Goal: Task Accomplishment & Management: Manage account settings

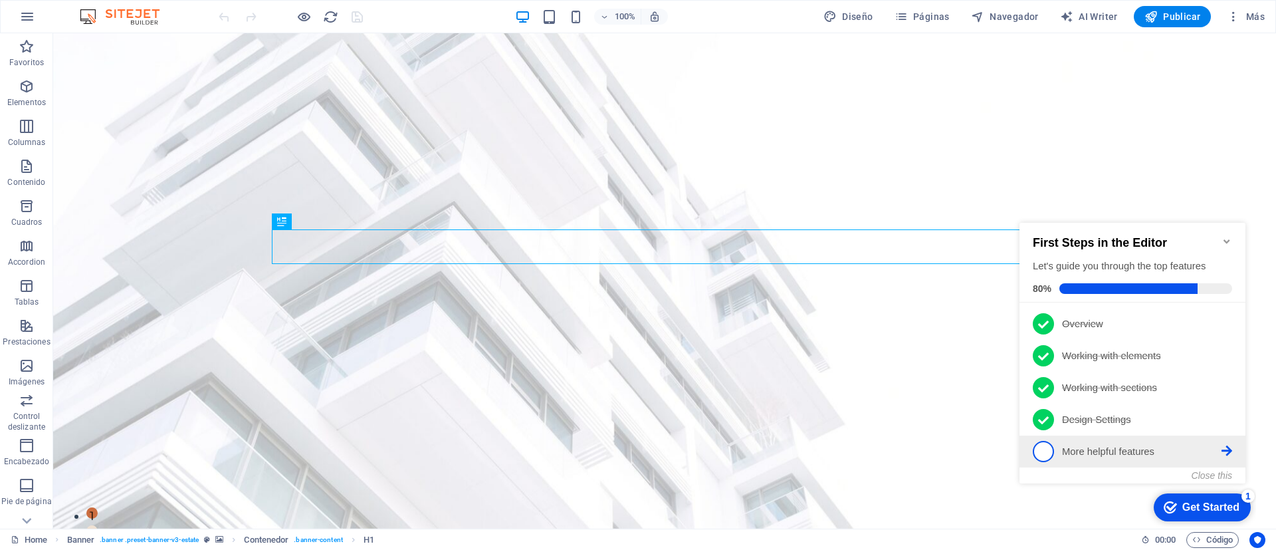
click at [1044, 451] on span "5" at bounding box center [1043, 451] width 21 height 21
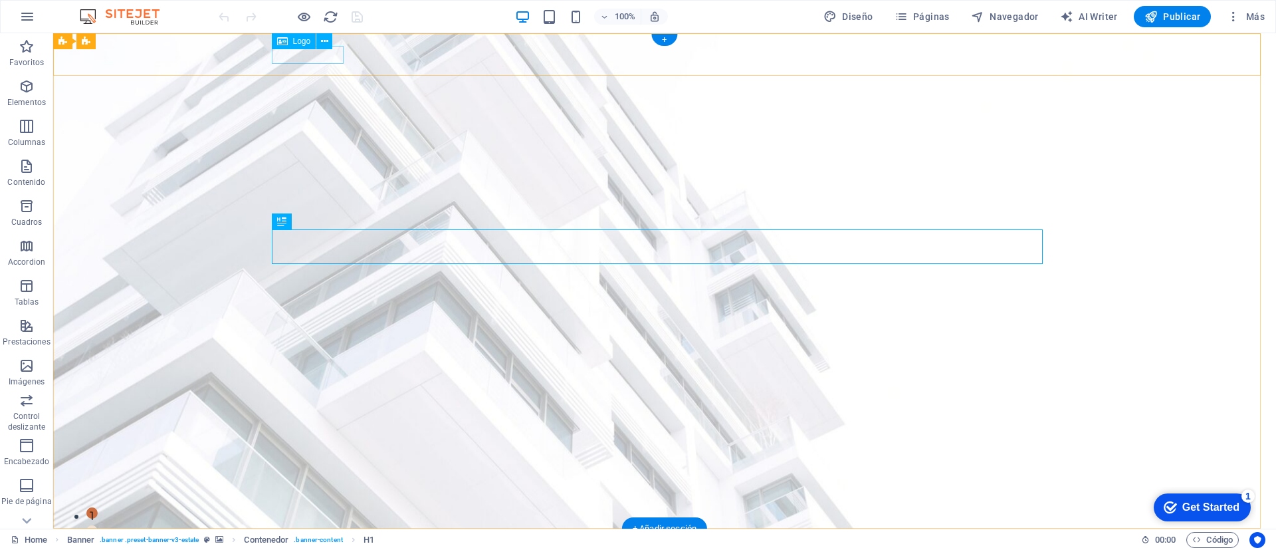
click at [302, 539] on div at bounding box center [664, 548] width 771 height 18
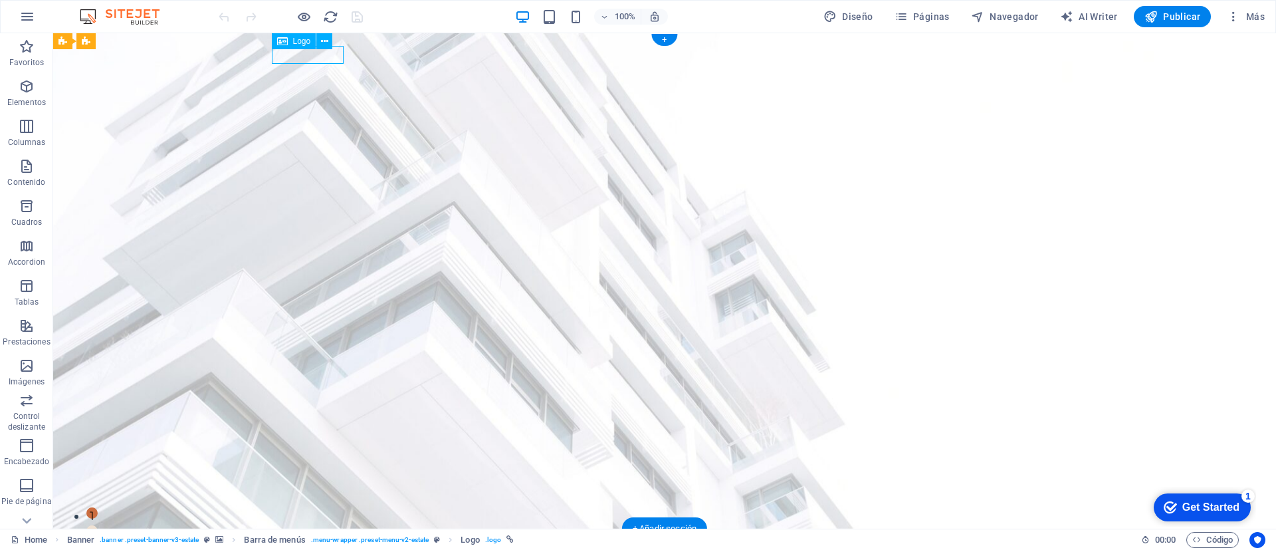
click at [302, 539] on div at bounding box center [664, 548] width 771 height 18
select select "px"
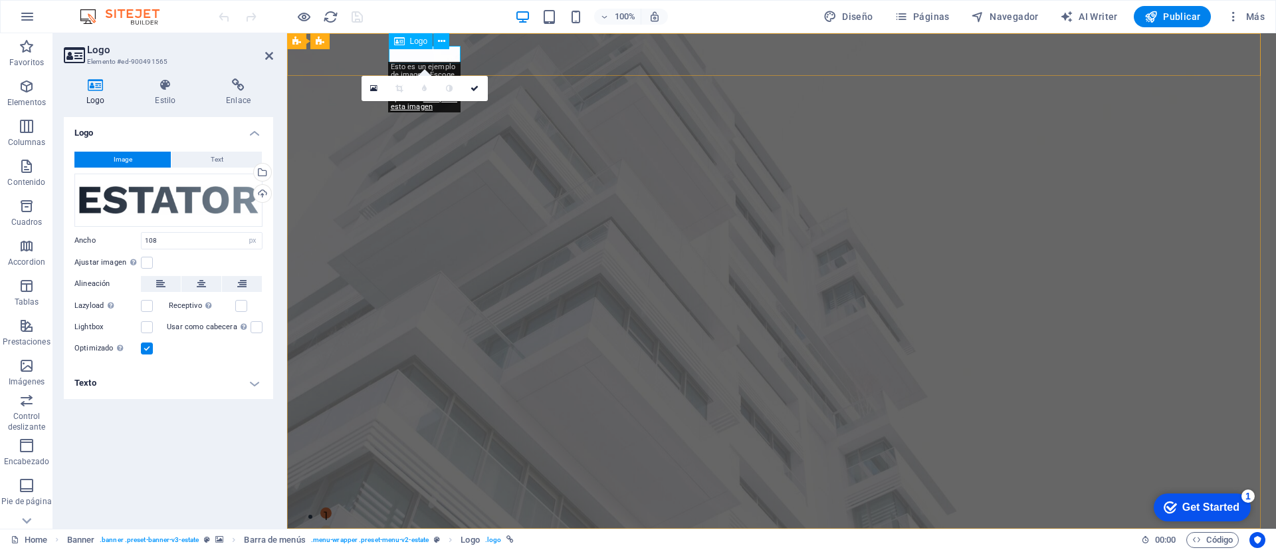
click at [413, 539] on div at bounding box center [781, 548] width 771 height 18
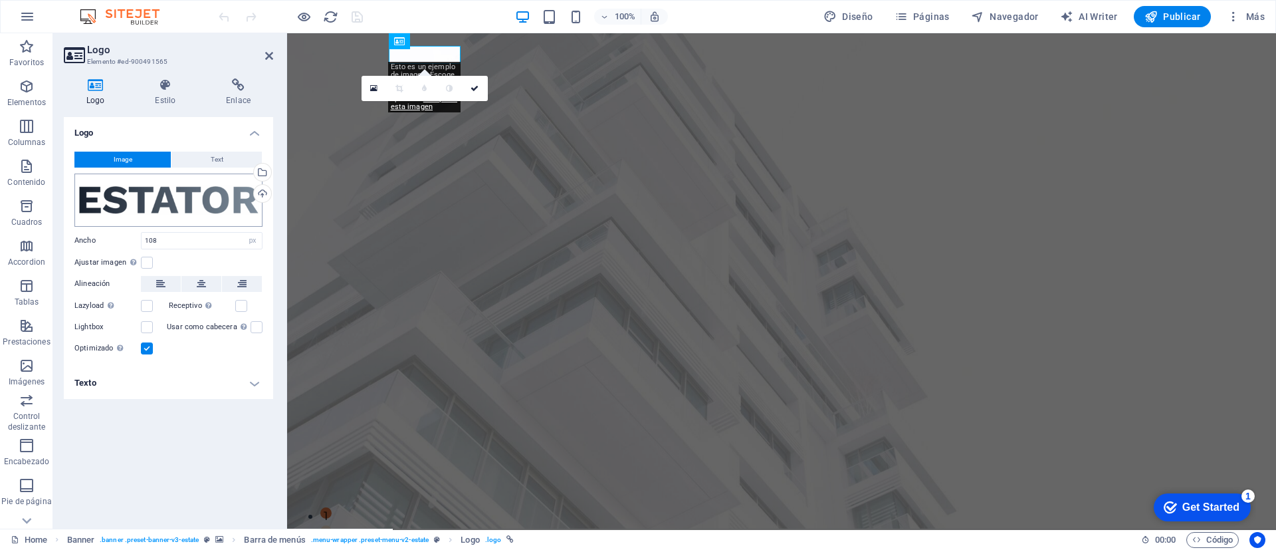
click at [227, 200] on div "Arrastra archivos aquí, haz clic para escoger archivos o selecciona archivos de…" at bounding box center [168, 199] width 188 height 53
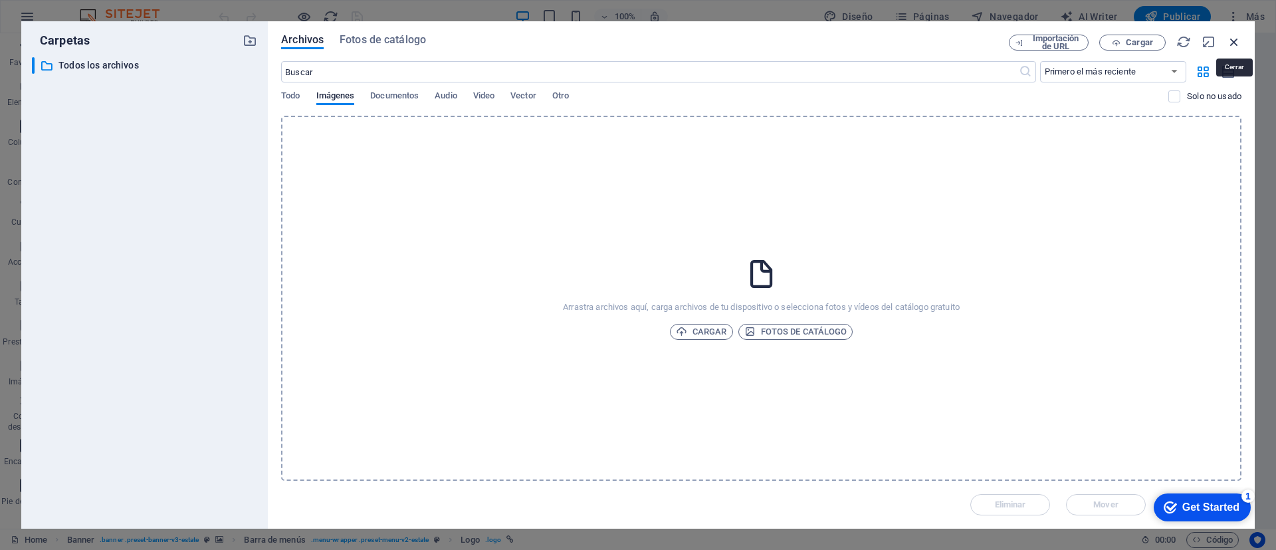
click at [1232, 37] on icon "button" at bounding box center [1234, 42] width 15 height 15
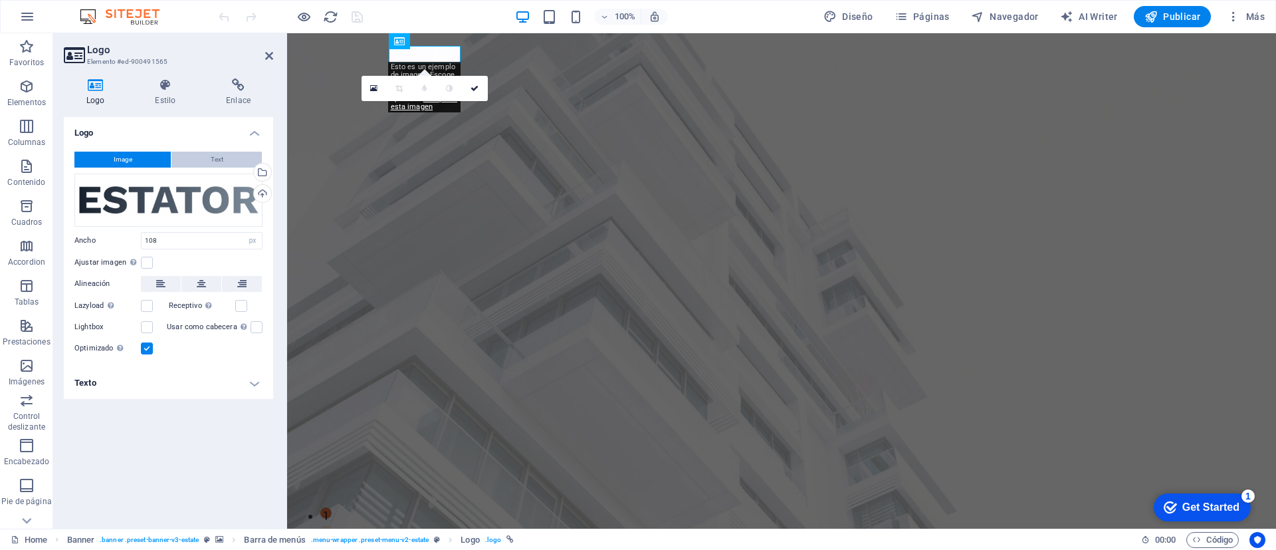
click at [218, 154] on span "Text" at bounding box center [217, 160] width 13 height 16
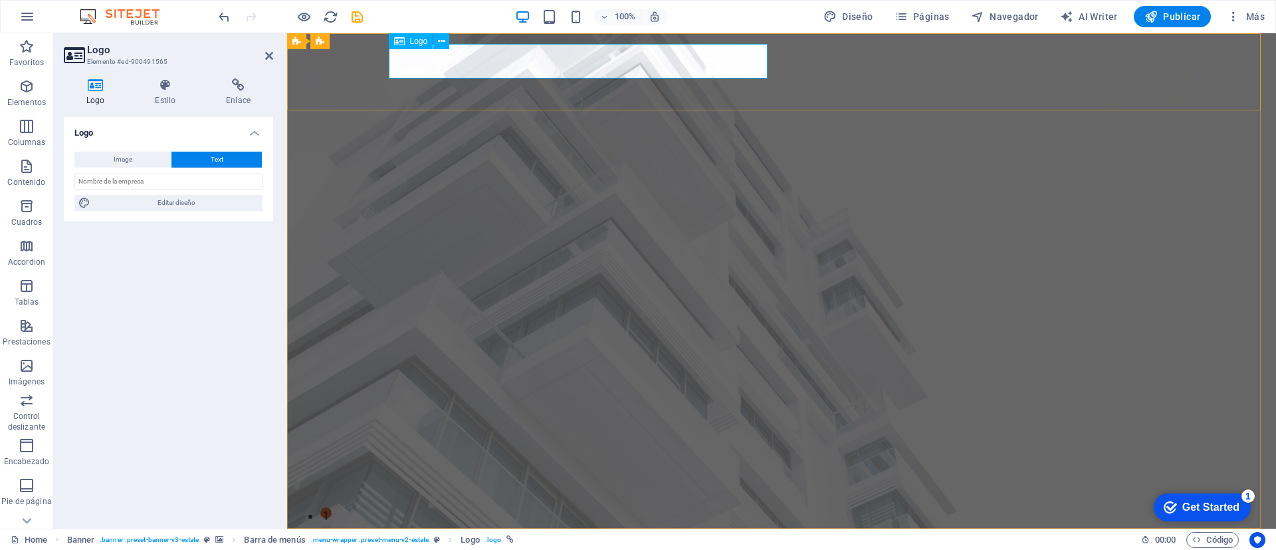
click at [721, 539] on div "[DOMAIN_NAME]" at bounding box center [781, 556] width 771 height 35
click at [725, 539] on div "[DOMAIN_NAME]" at bounding box center [781, 556] width 771 height 35
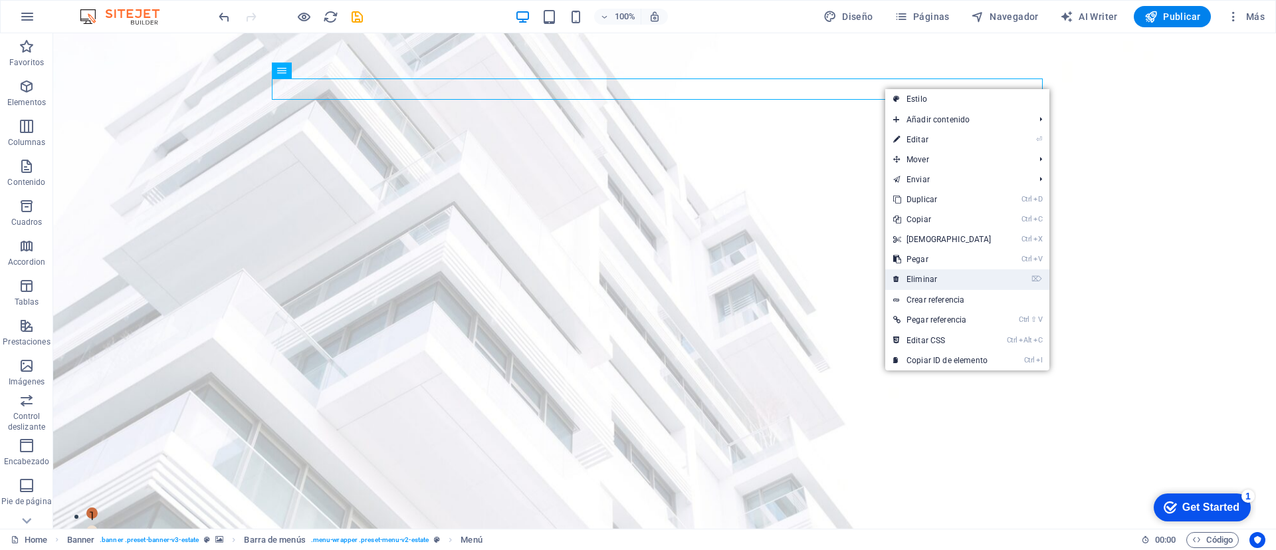
click at [933, 279] on link "⌦ Eliminar" at bounding box center [942, 279] width 114 height 20
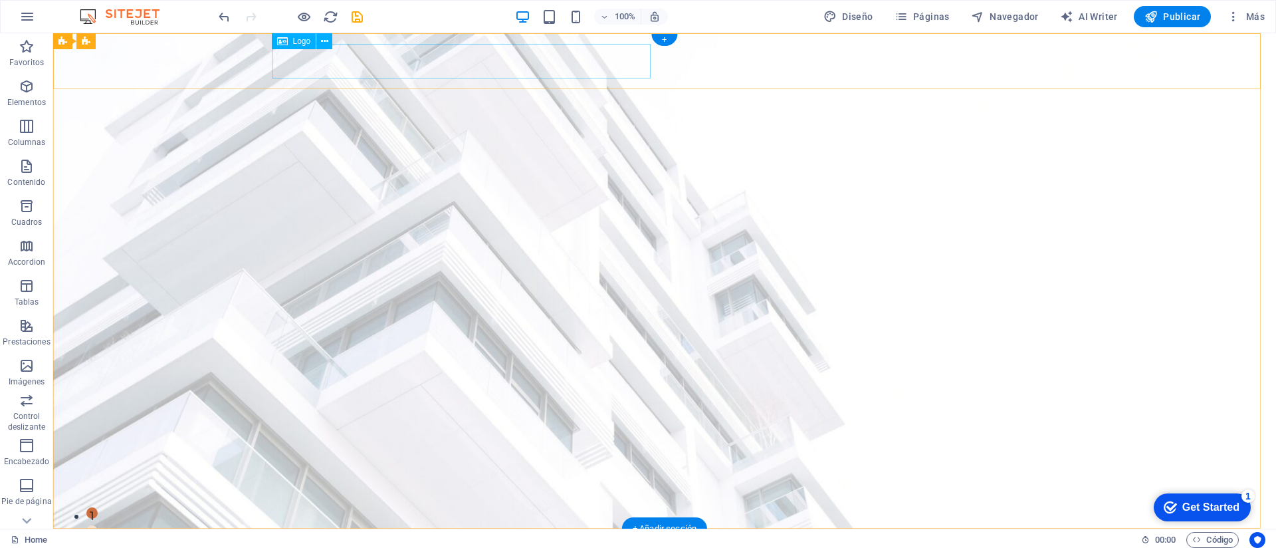
click at [584, 539] on div "[DOMAIN_NAME]" at bounding box center [664, 556] width 771 height 35
click at [562, 539] on div "[DOMAIN_NAME]" at bounding box center [664, 556] width 771 height 35
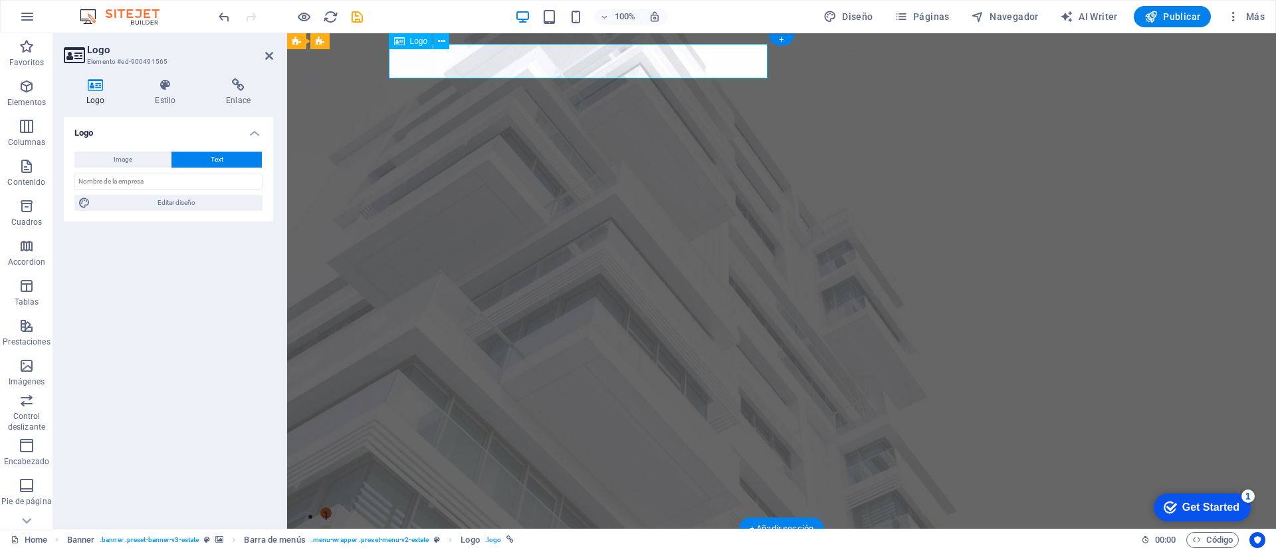
click at [724, 539] on div "[DOMAIN_NAME]" at bounding box center [781, 556] width 771 height 35
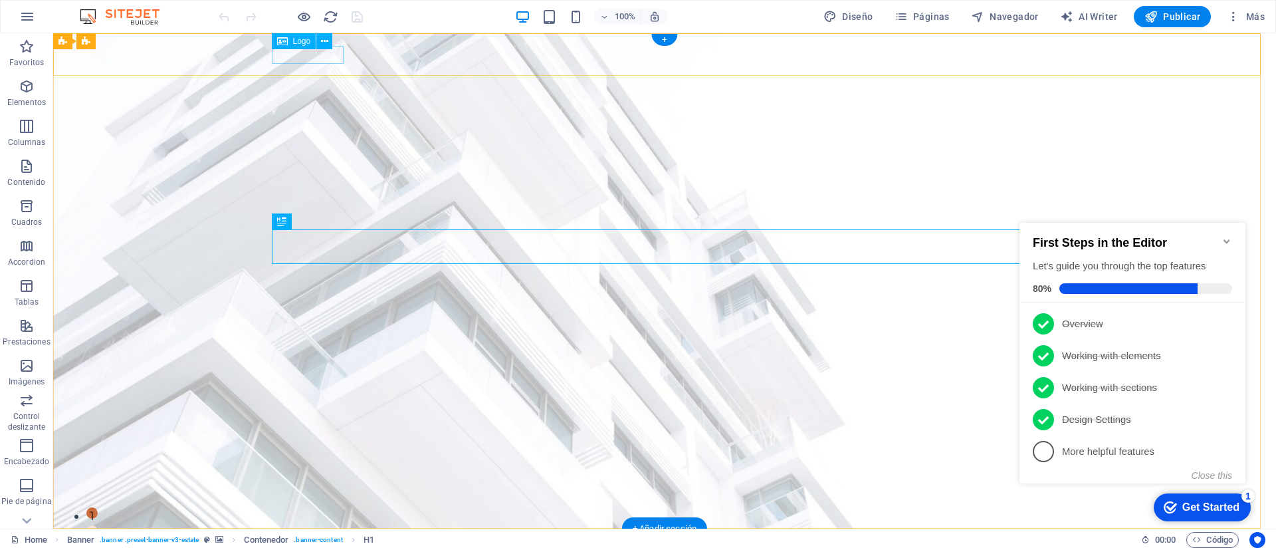
click at [298, 539] on div at bounding box center [664, 548] width 771 height 18
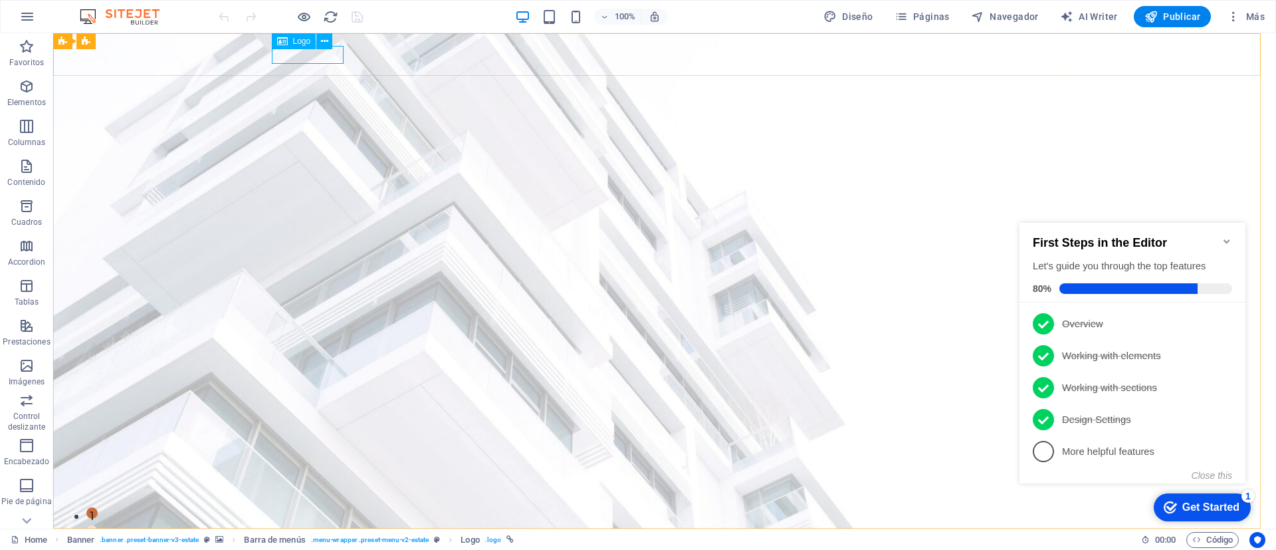
click at [301, 42] on span "Logo" at bounding box center [302, 41] width 18 height 8
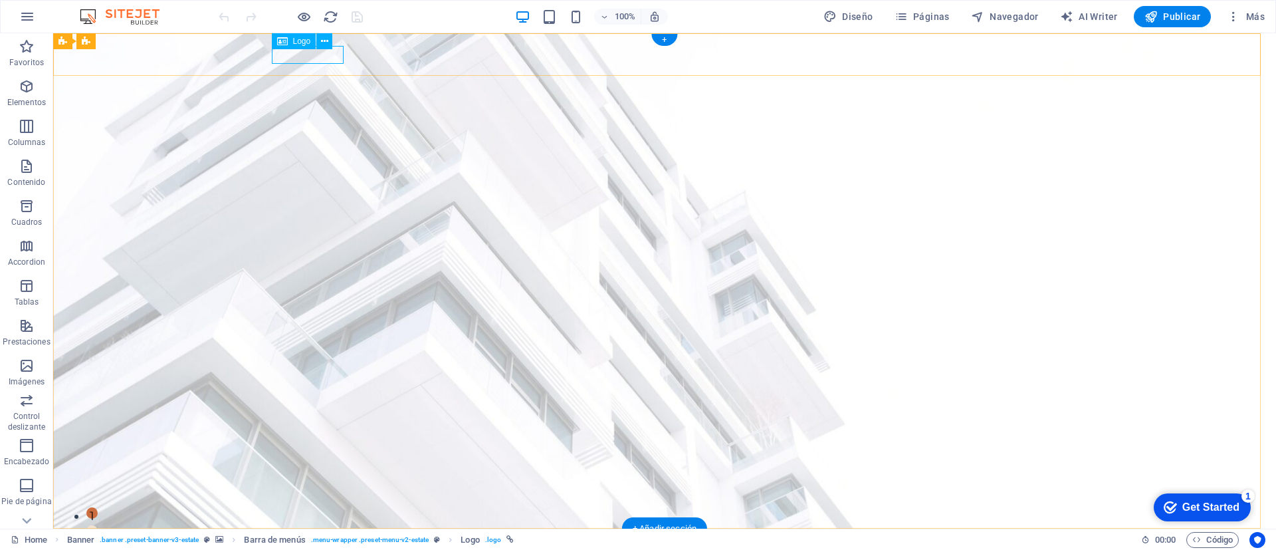
click at [301, 539] on div at bounding box center [664, 548] width 771 height 18
select select "px"
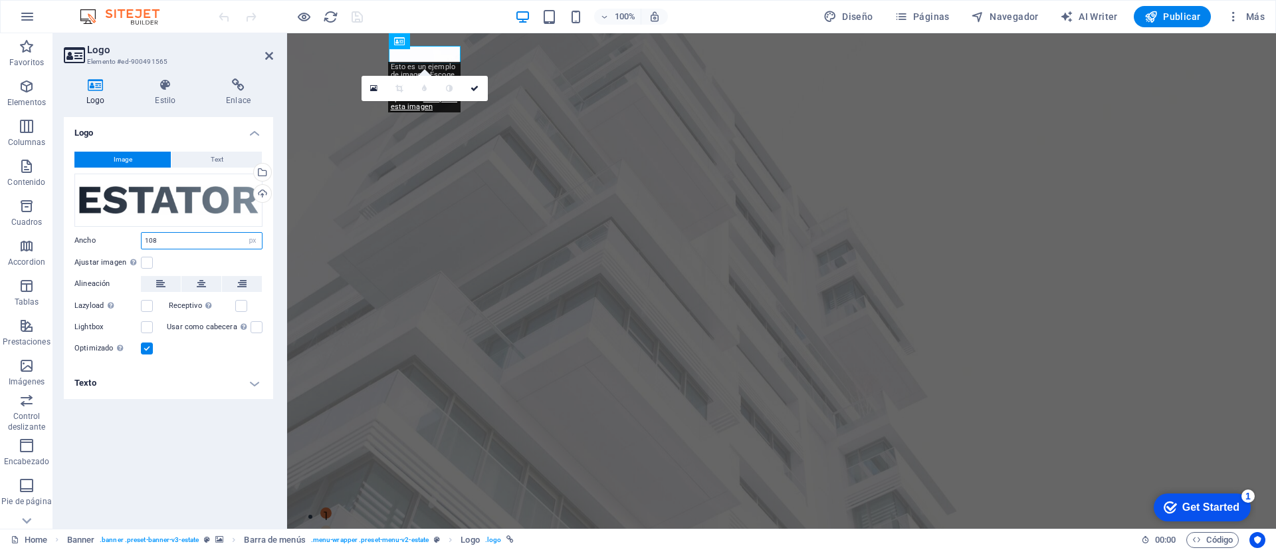
click at [162, 239] on input "108" at bounding box center [202, 241] width 120 height 16
click at [251, 242] on select "Predeterminado automático px rem % em vh vw" at bounding box center [252, 241] width 19 height 16
click at [168, 235] on input "108" at bounding box center [202, 241] width 120 height 16
click at [170, 202] on div "Arrastra archivos aquí, haz clic para escoger archivos o selecciona archivos de…" at bounding box center [168, 199] width 188 height 53
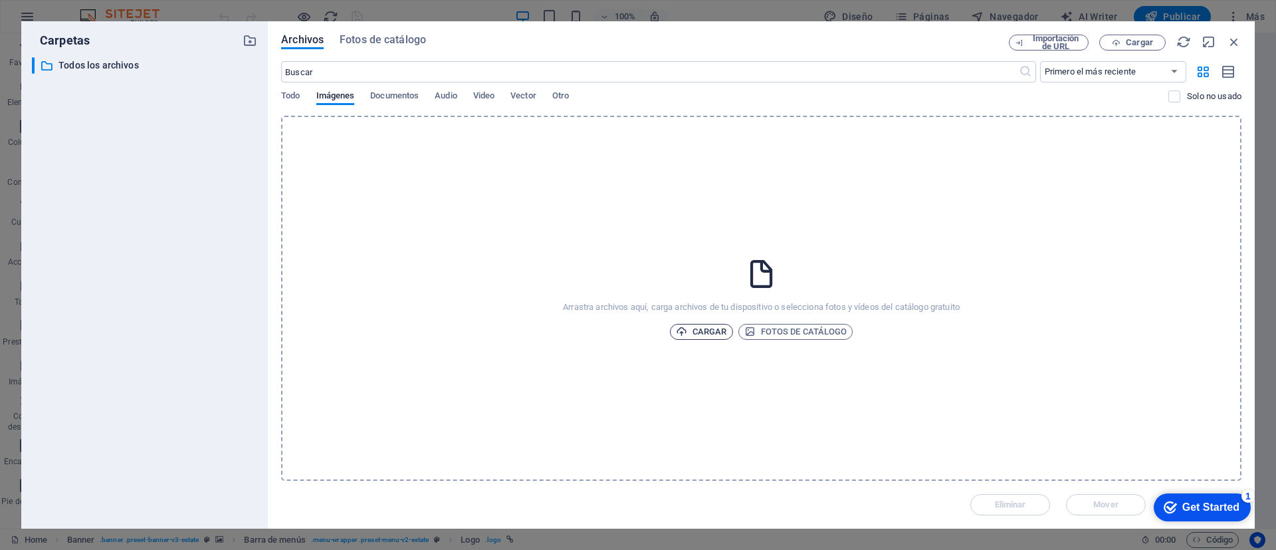
click at [703, 328] on span "Cargar" at bounding box center [701, 332] width 51 height 16
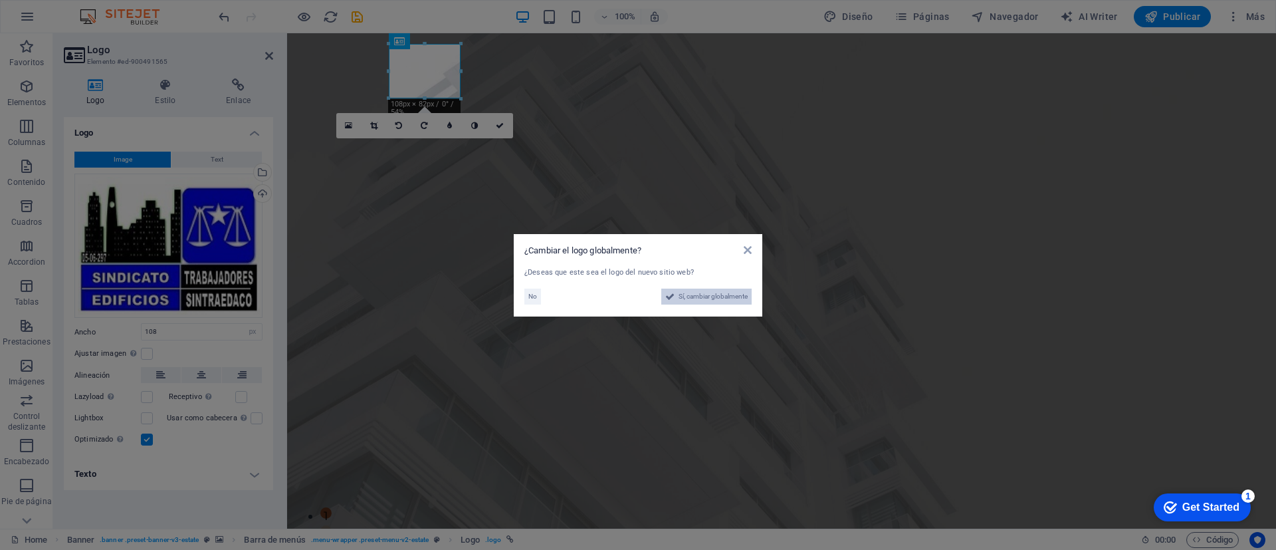
click at [699, 300] on span "Sí, cambiar globalmente" at bounding box center [713, 296] width 69 height 16
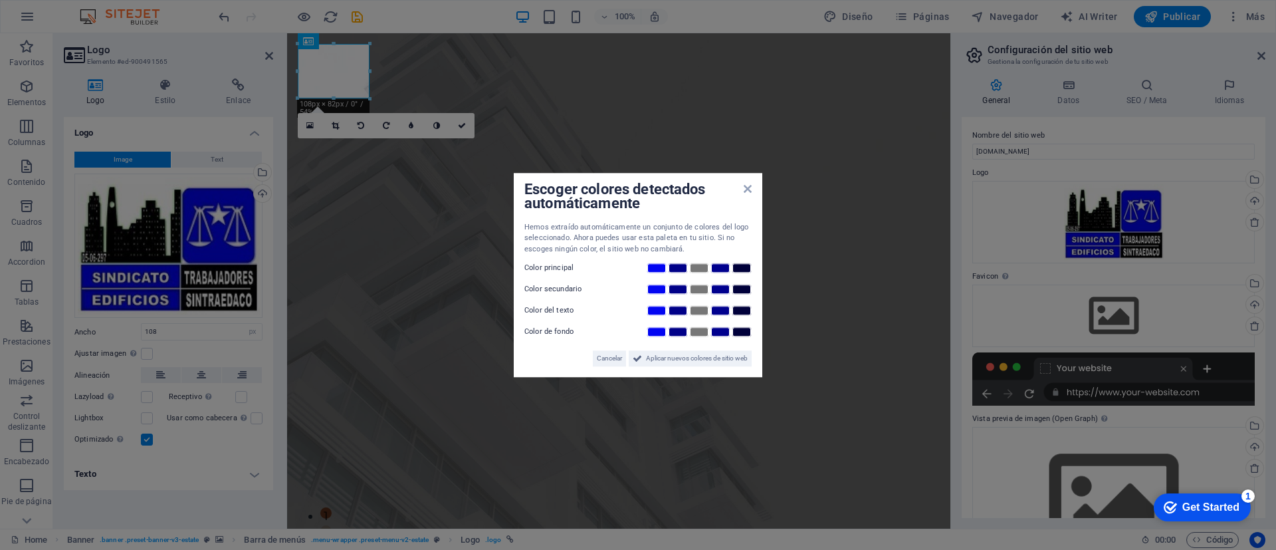
click at [388, 420] on aside "Escoger colores detectados automáticamente Hemos extraído automáticamente un co…" at bounding box center [638, 275] width 1276 height 550
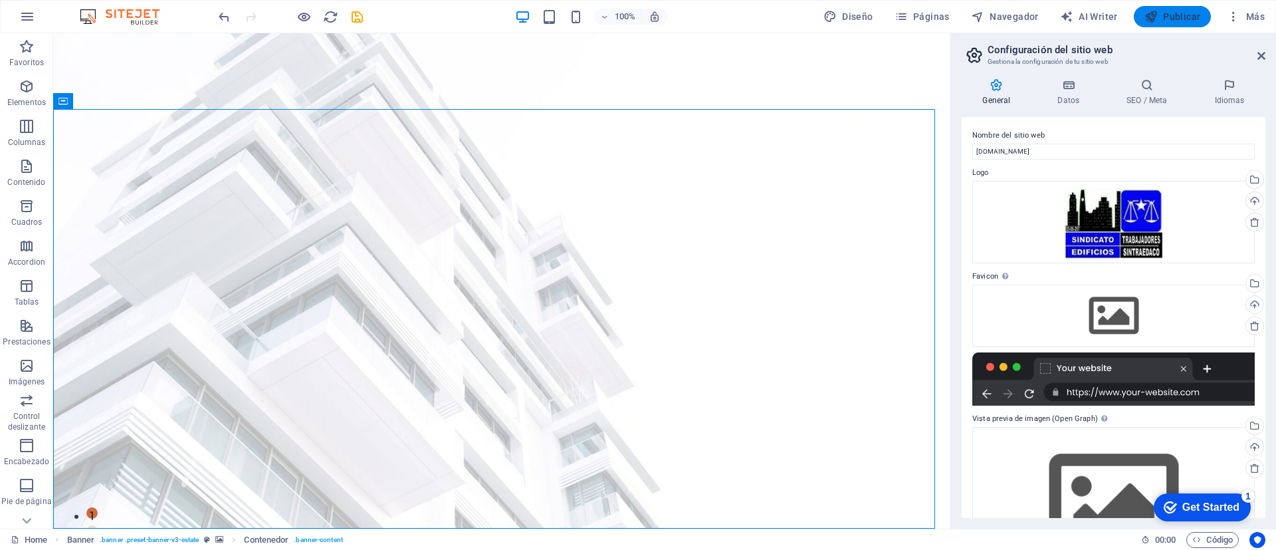
click at [1166, 17] on span "Publicar" at bounding box center [1173, 16] width 57 height 13
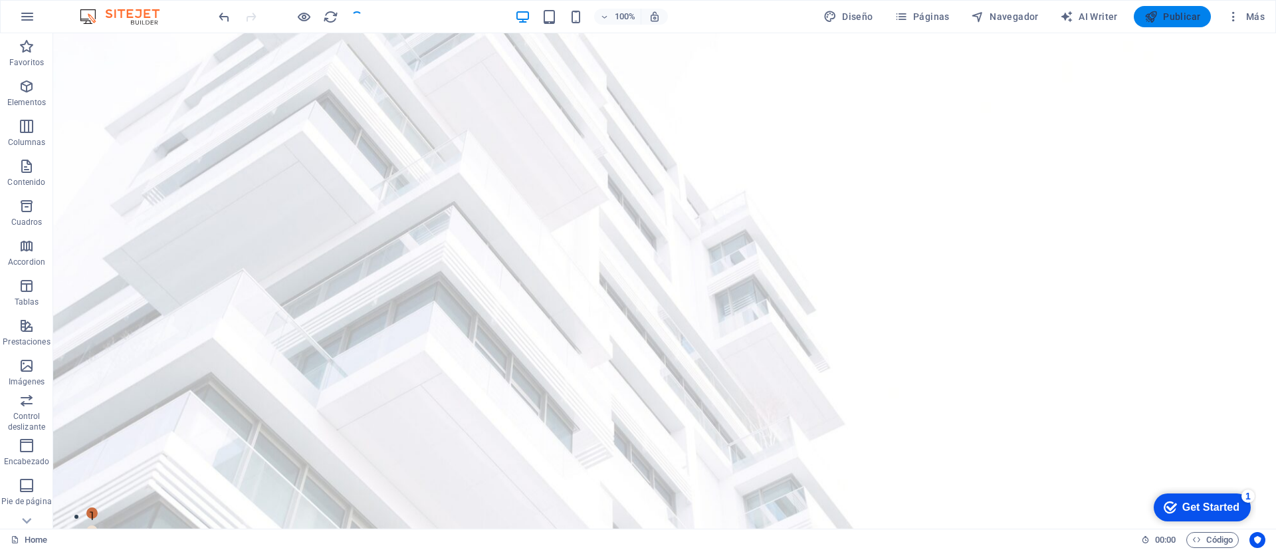
click at [1181, 13] on span "Publicar" at bounding box center [1173, 16] width 57 height 13
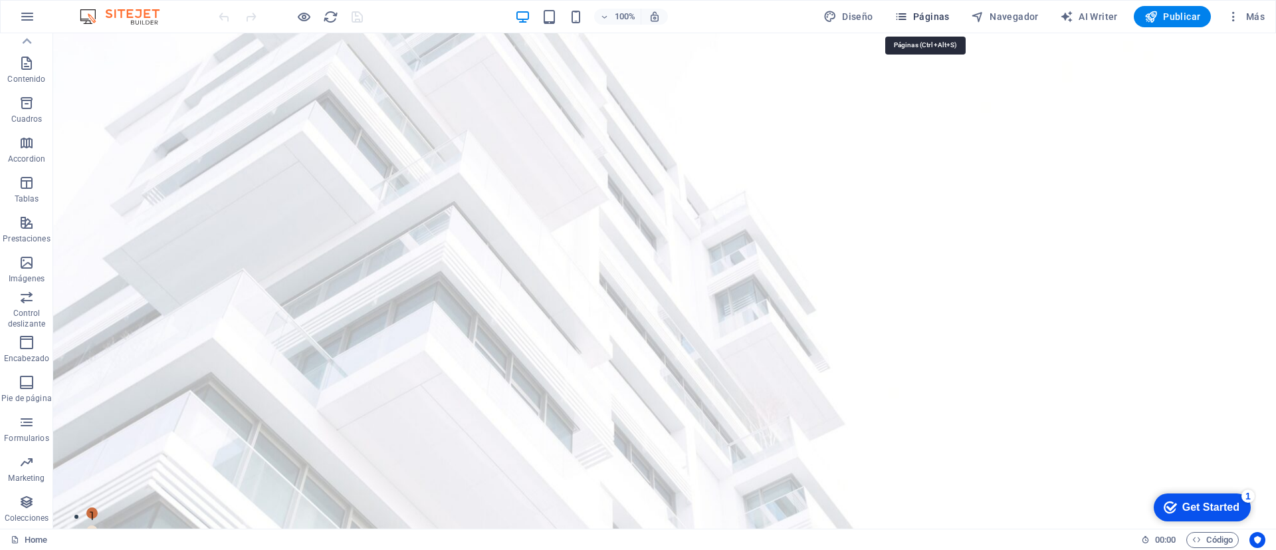
click at [927, 21] on span "Páginas" at bounding box center [922, 16] width 55 height 13
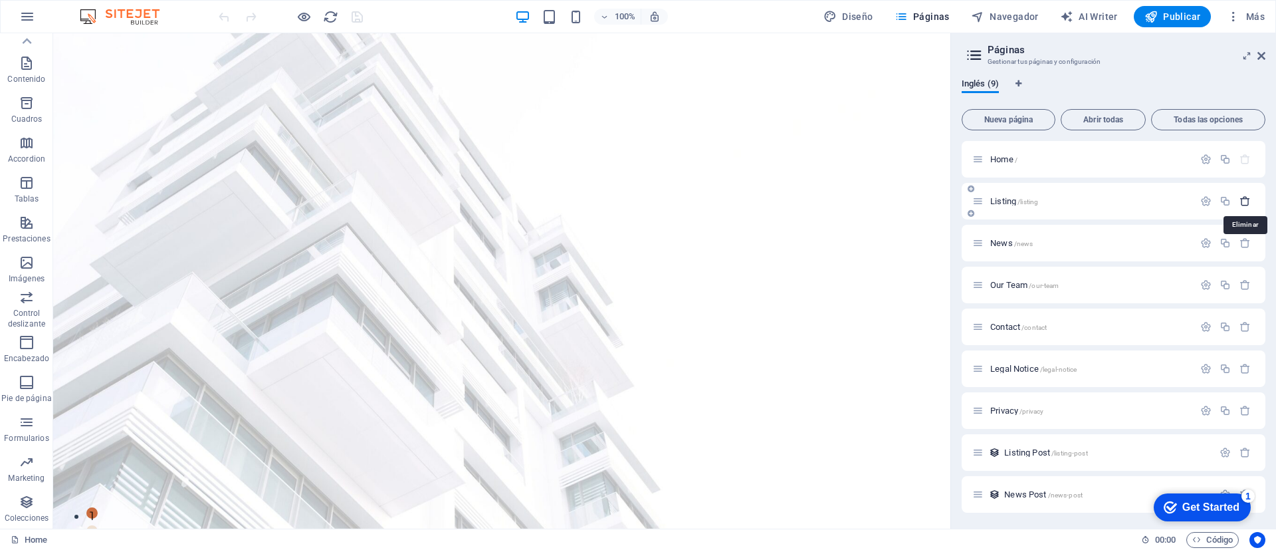
click at [1248, 201] on icon "button" at bounding box center [1245, 200] width 11 height 11
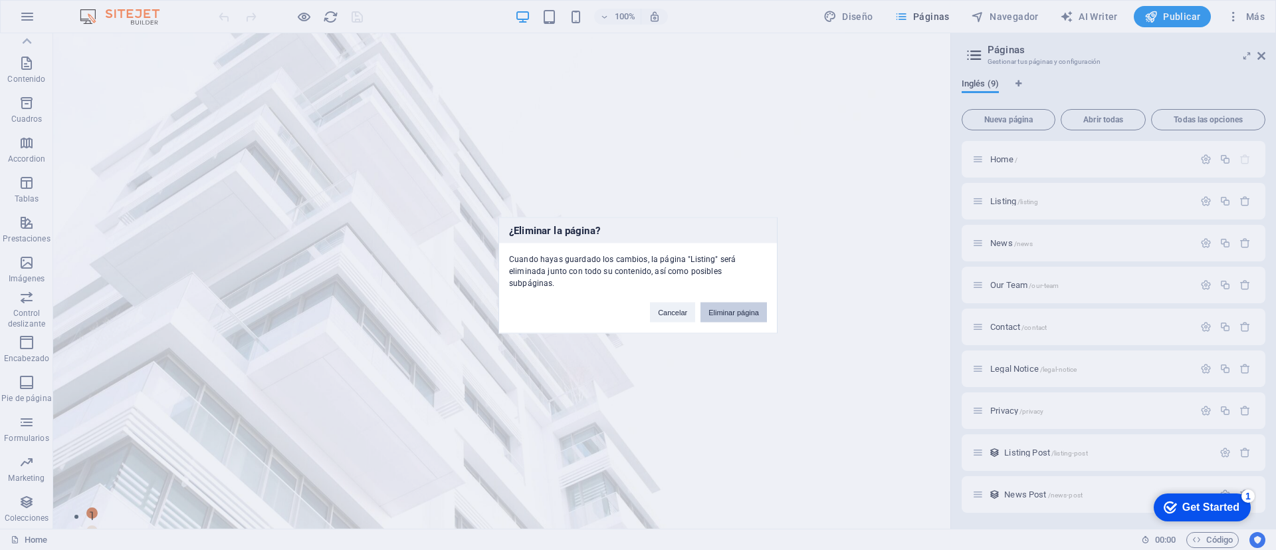
click at [745, 311] on button "Eliminar página" at bounding box center [734, 312] width 66 height 20
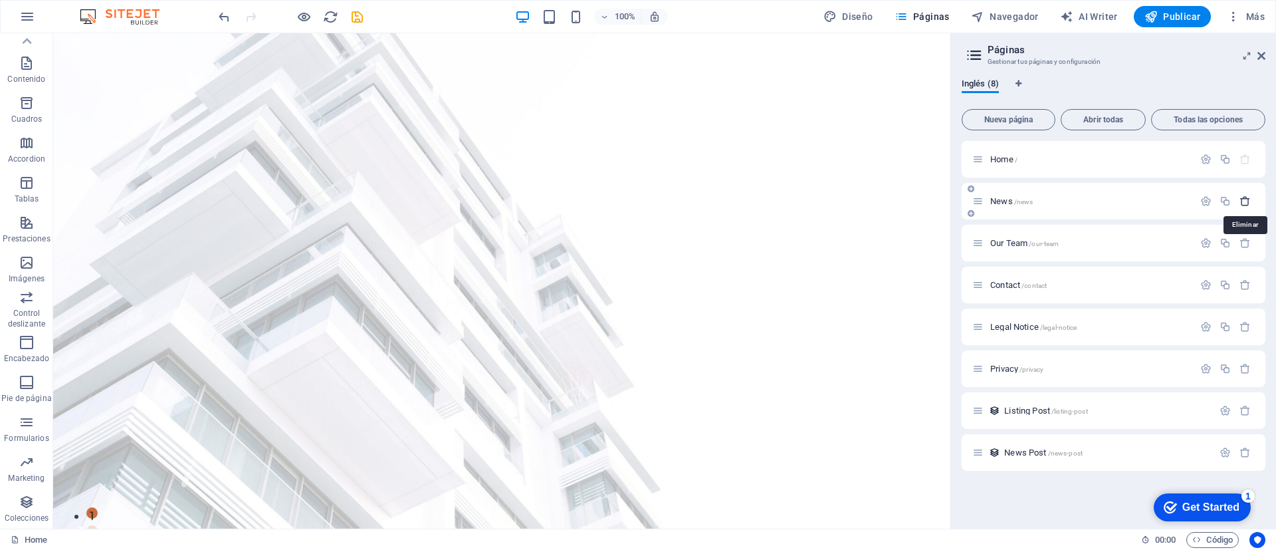
click at [1244, 203] on icon "button" at bounding box center [1245, 200] width 11 height 11
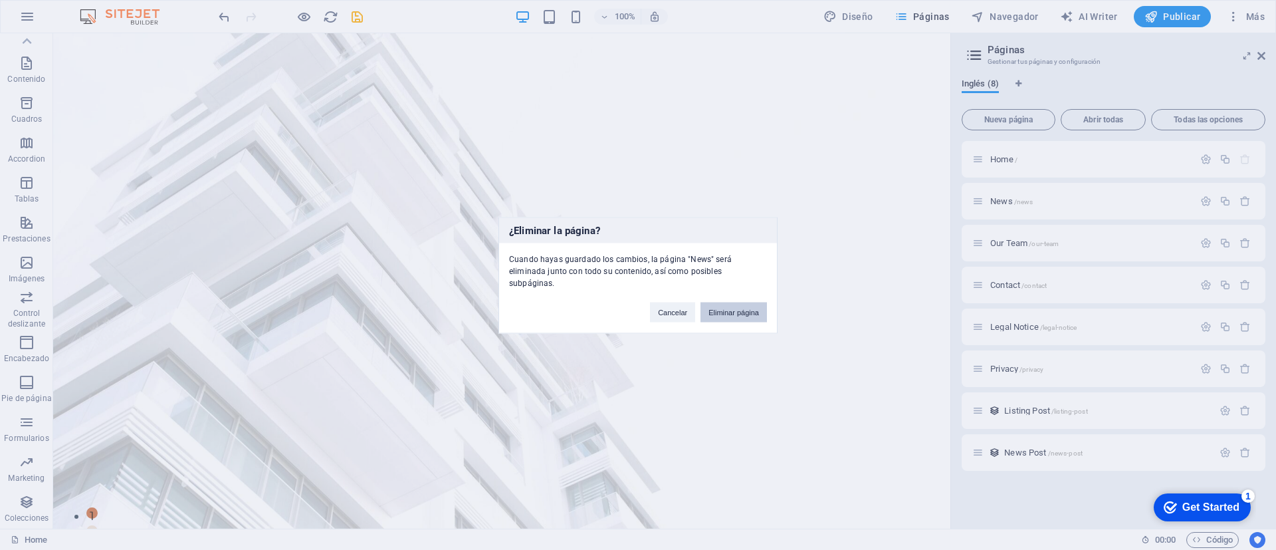
click at [737, 305] on button "Eliminar página" at bounding box center [734, 312] width 66 height 20
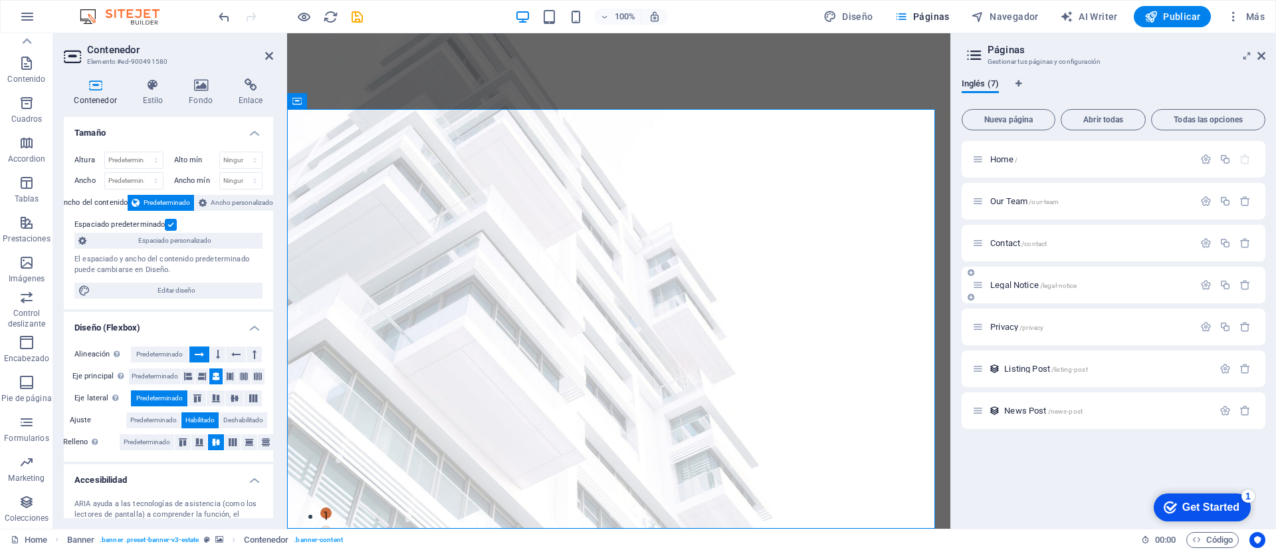
click at [1175, 294] on div "Legal Notice /legal-notice" at bounding box center [1114, 285] width 304 height 37
click at [1244, 286] on icon "button" at bounding box center [1245, 284] width 11 height 11
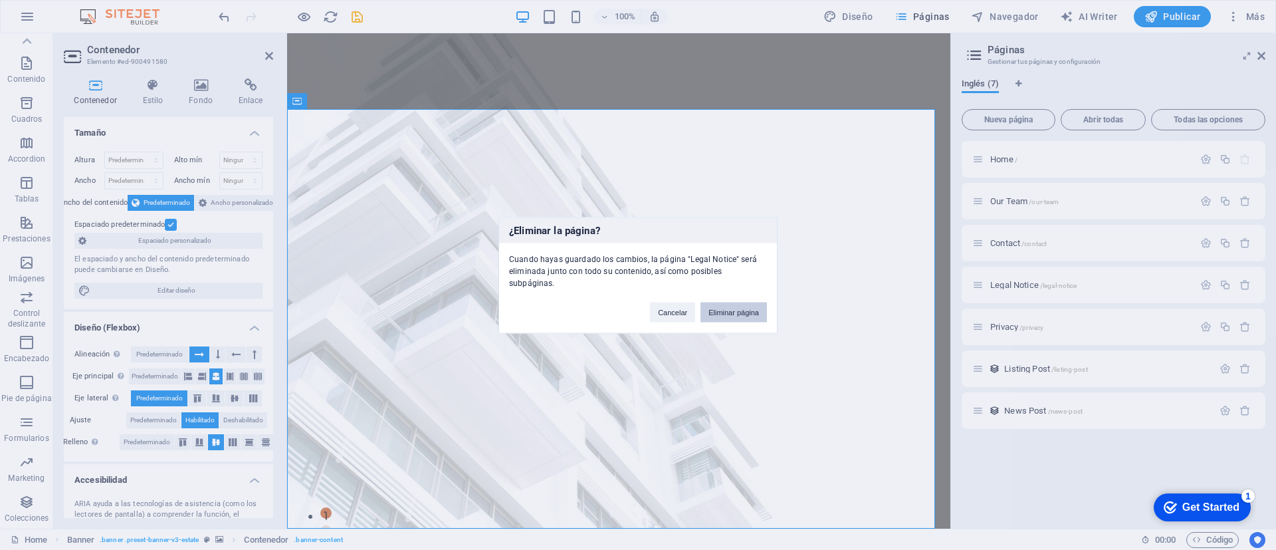
click at [744, 302] on button "Eliminar página" at bounding box center [734, 312] width 66 height 20
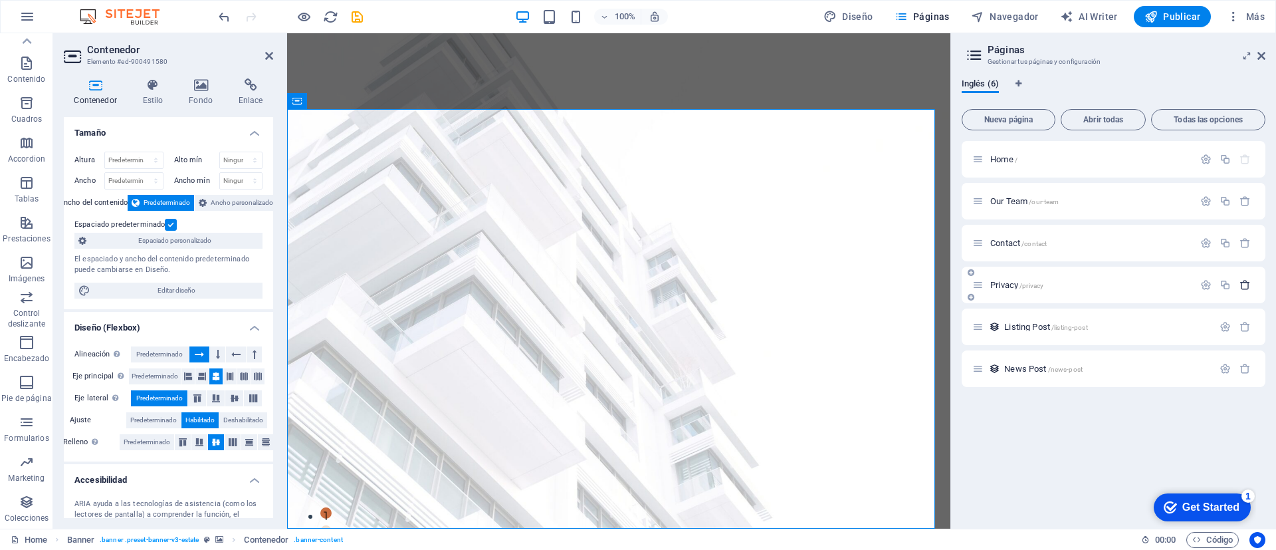
click at [1244, 283] on icon "button" at bounding box center [1245, 284] width 11 height 11
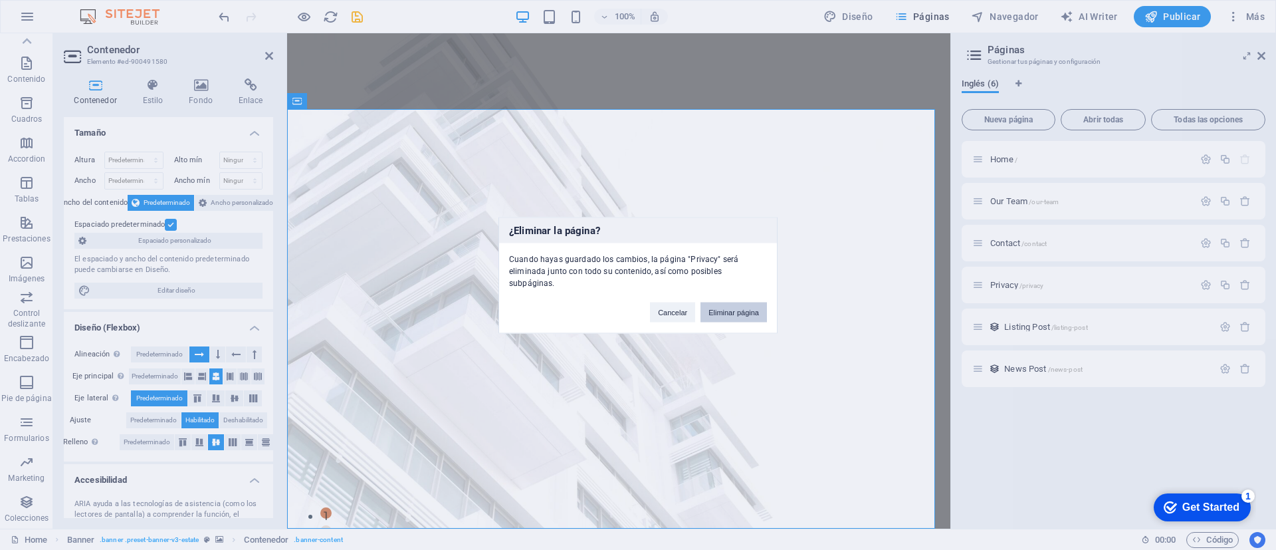
drag, startPoint x: 453, startPoint y: 271, endPoint x: 740, endPoint y: 303, distance: 289.0
click at [740, 303] on button "Eliminar página" at bounding box center [734, 312] width 66 height 20
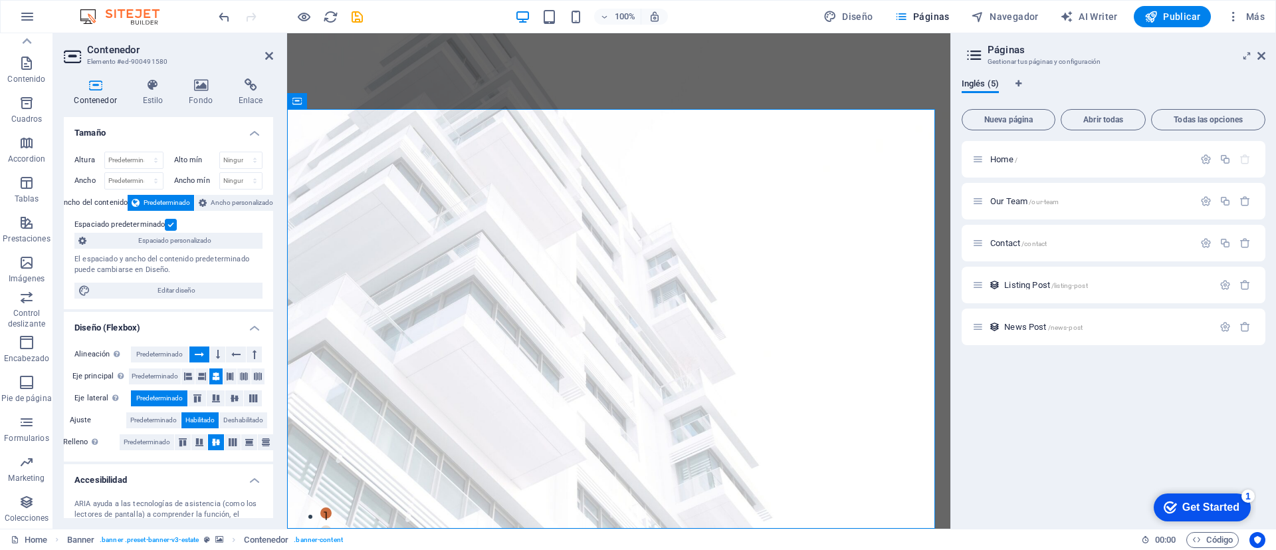
click at [1028, 409] on div "Home / Our Team /our-team Contact /contact Listing Post /listing-post News Post…" at bounding box center [1114, 329] width 304 height 377
click at [1175, 18] on span "Publicar" at bounding box center [1173, 16] width 57 height 13
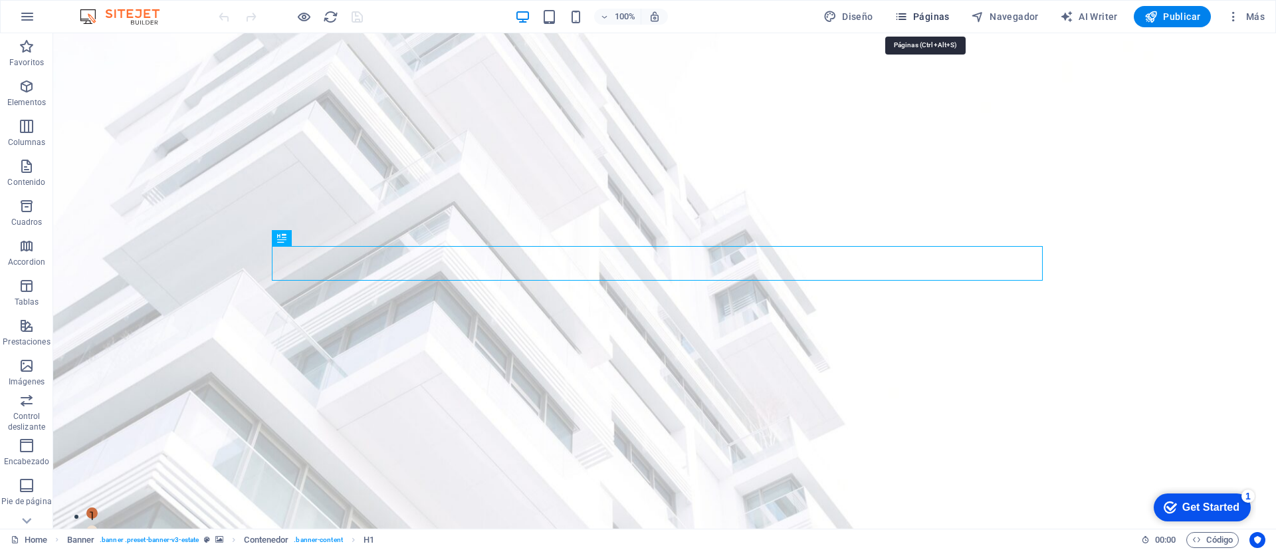
click at [928, 16] on span "Páginas" at bounding box center [922, 16] width 55 height 13
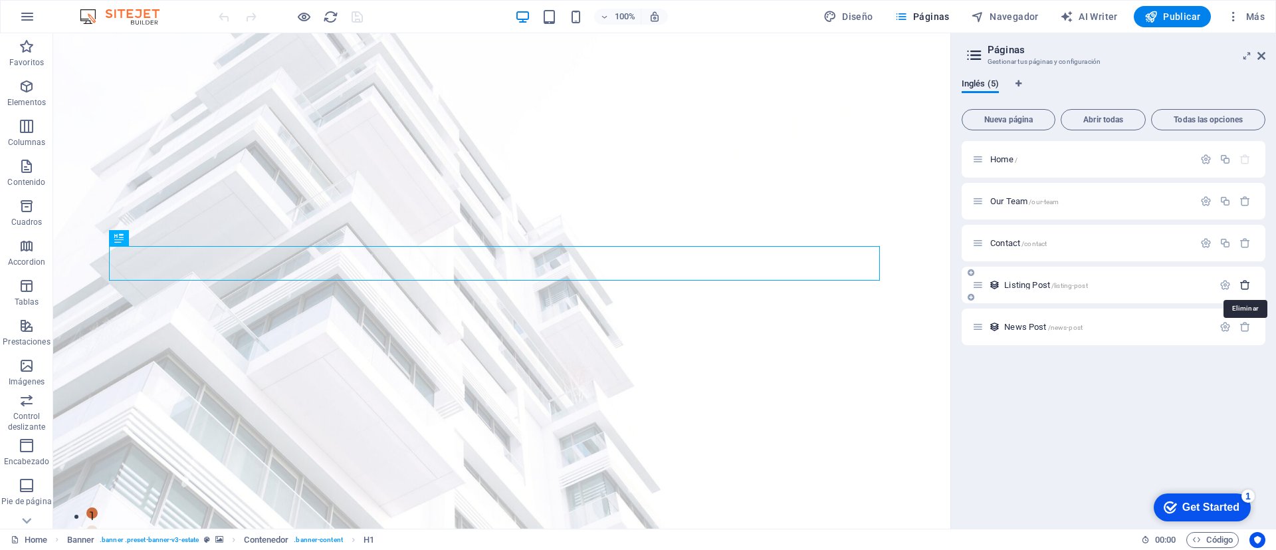
click at [1244, 283] on icon "button" at bounding box center [1245, 284] width 11 height 11
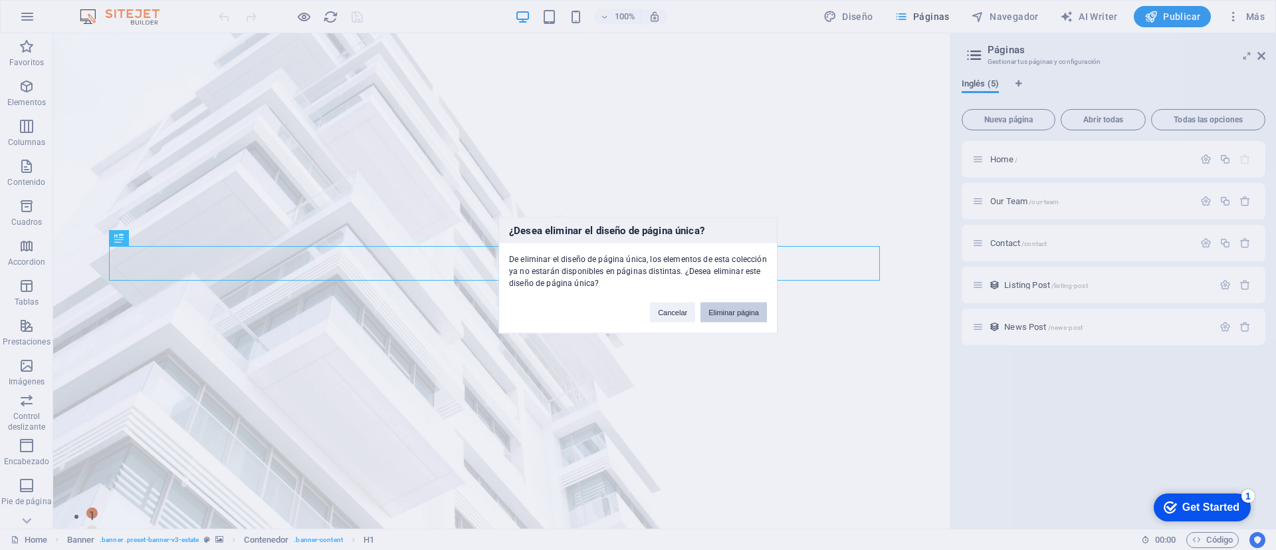
click at [729, 309] on button "Eliminar página" at bounding box center [734, 312] width 66 height 20
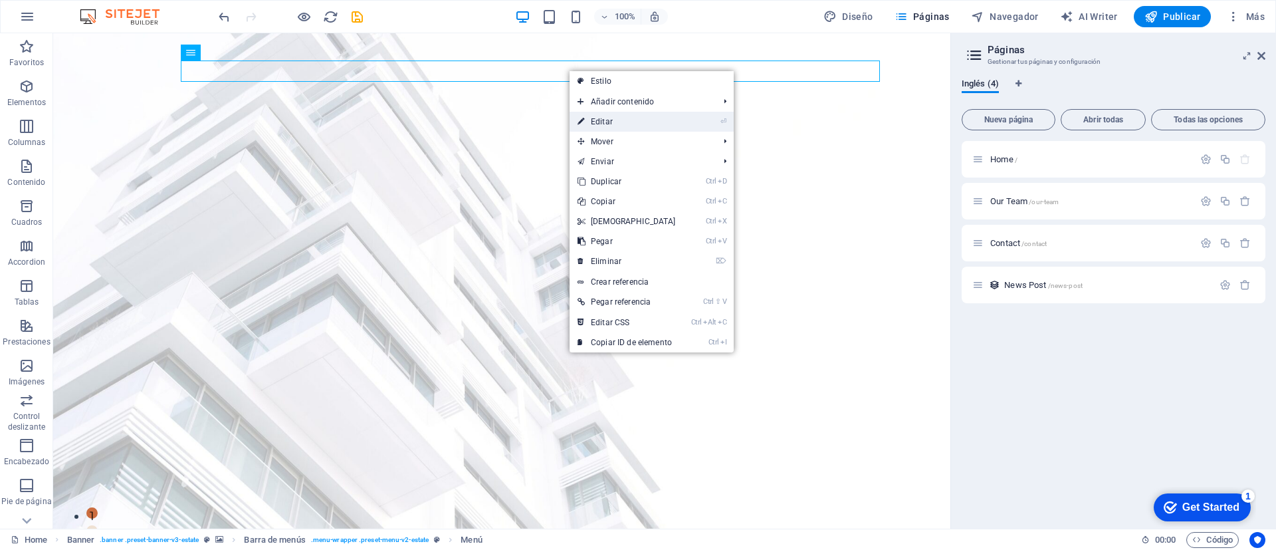
click at [620, 116] on link "⏎ Editar" at bounding box center [627, 122] width 114 height 20
select select
select select "1"
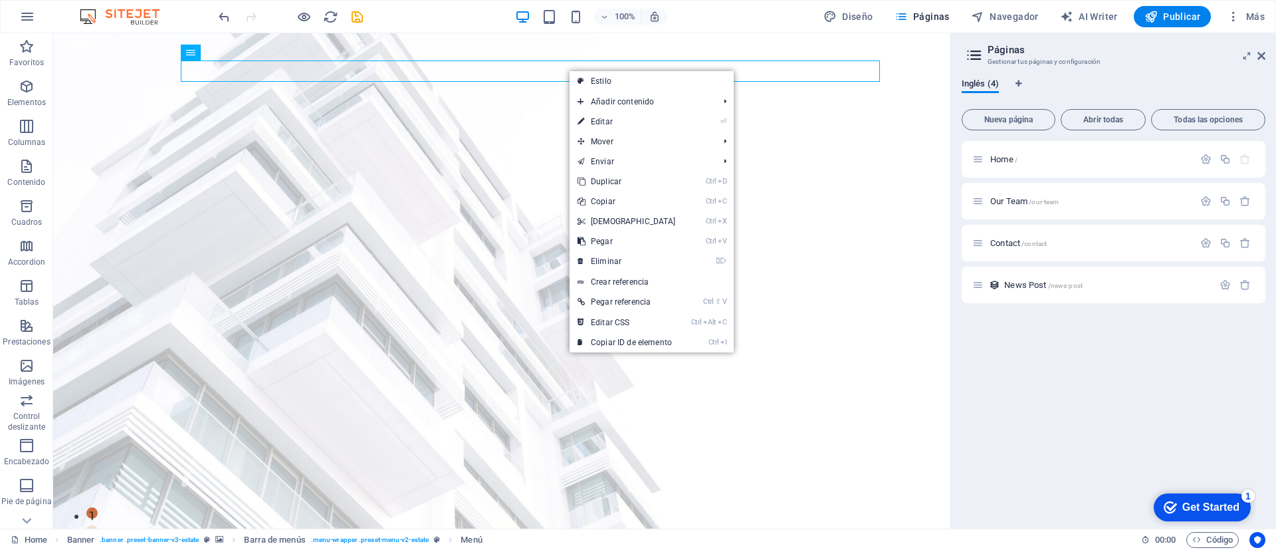
select select
select select "2"
select select
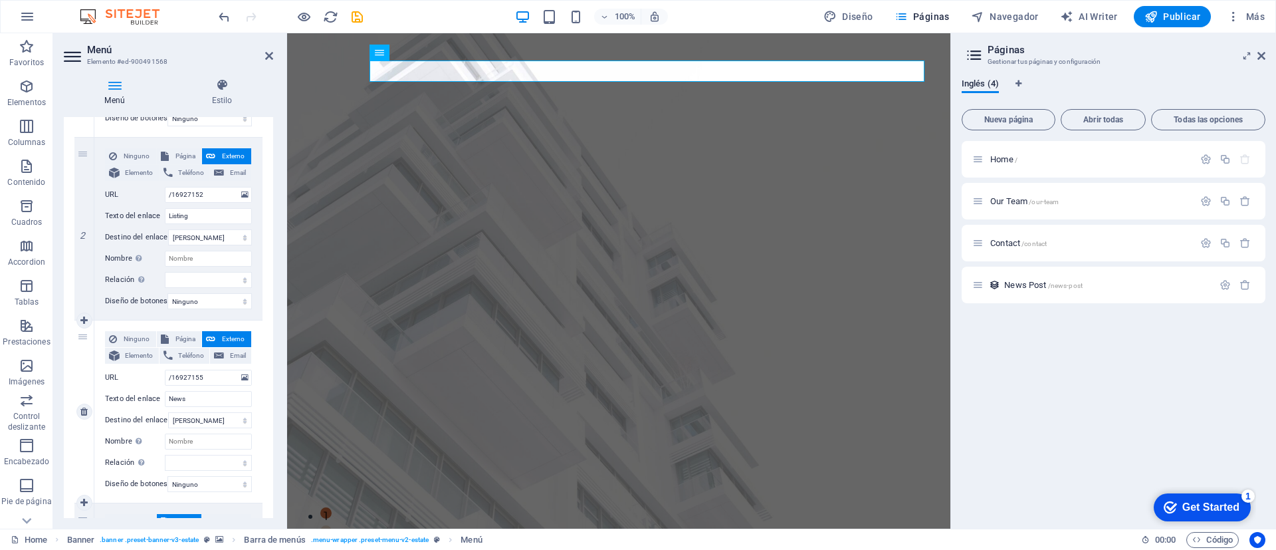
scroll to position [199, 0]
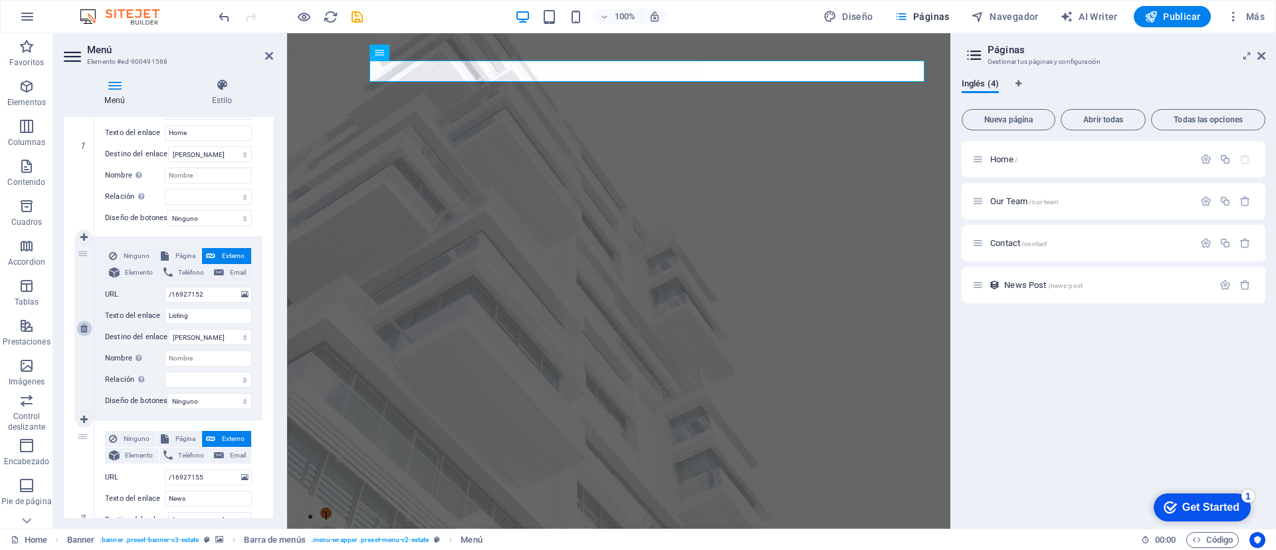
click at [82, 328] on icon at bounding box center [83, 328] width 7 height 9
select select
type input "/16927155"
type input "News"
select select
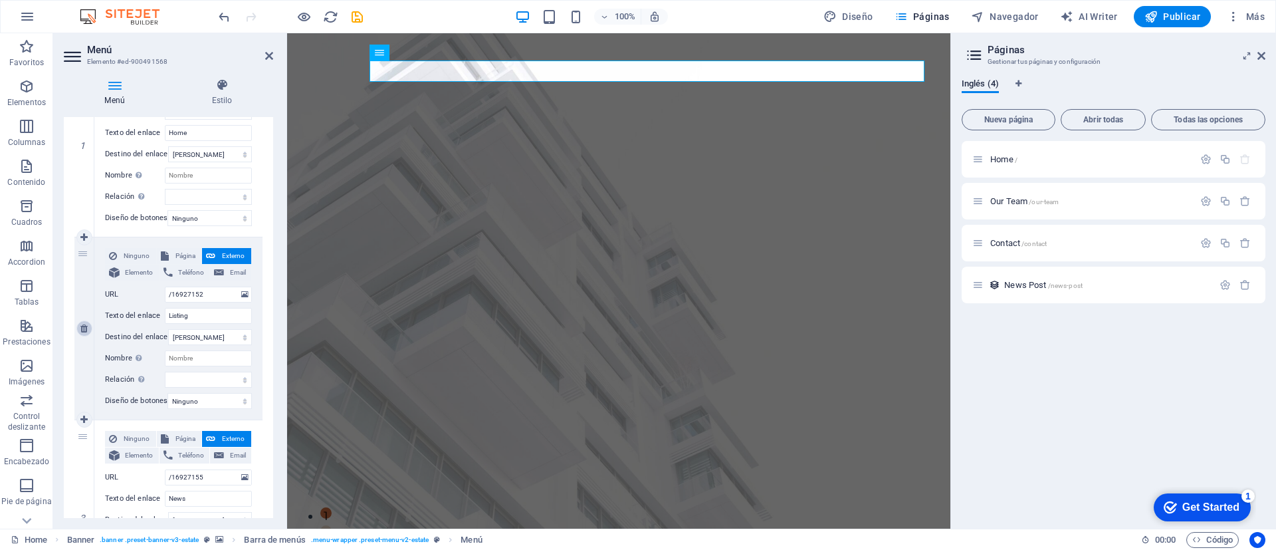
select select "1"
type input "/16927158"
type input "Our Team"
select select
select select "2"
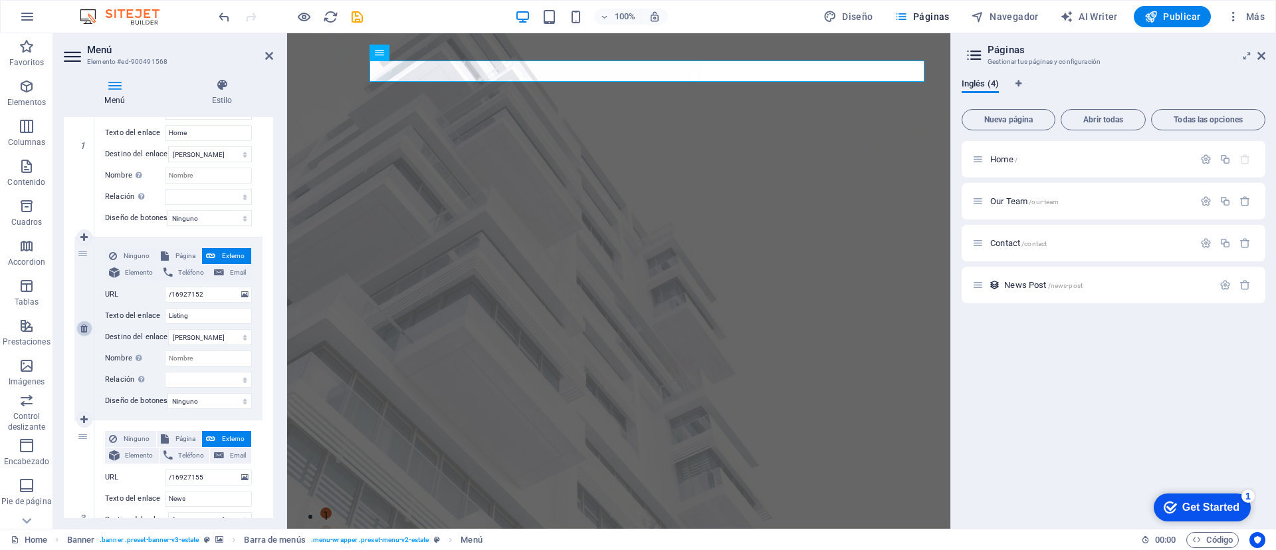
type input "Contact"
select select
click at [85, 239] on icon at bounding box center [83, 237] width 7 height 9
select select
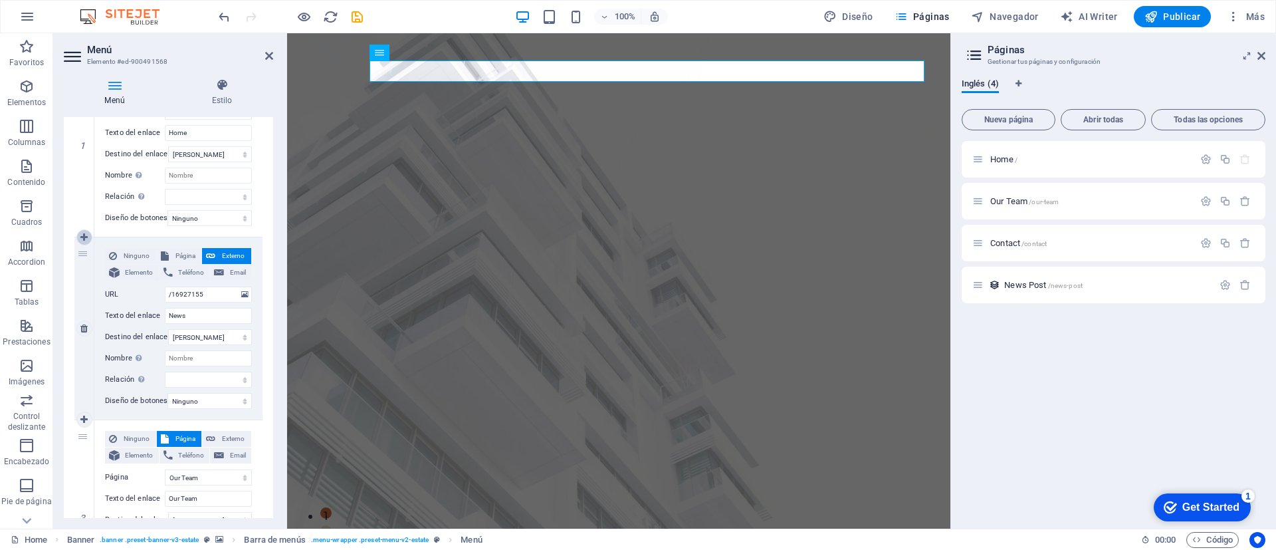
type input "/16927155"
type input "News"
select select
select select "1"
type input "Our Team"
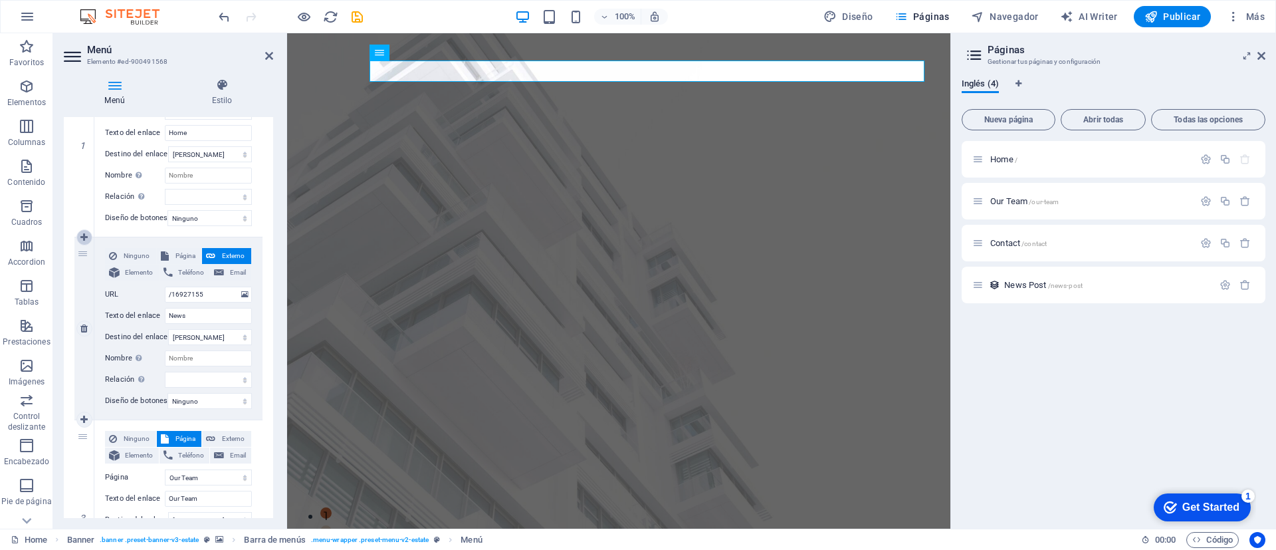
select select
select select "2"
select select
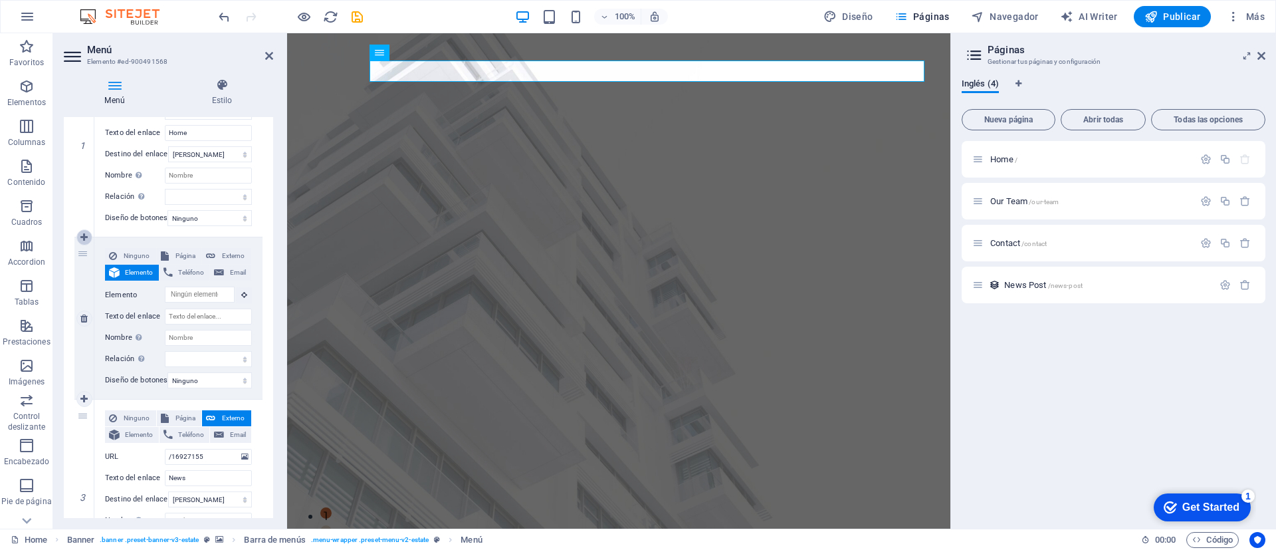
click at [83, 239] on icon at bounding box center [83, 237] width 7 height 9
select select
type input "/16927155"
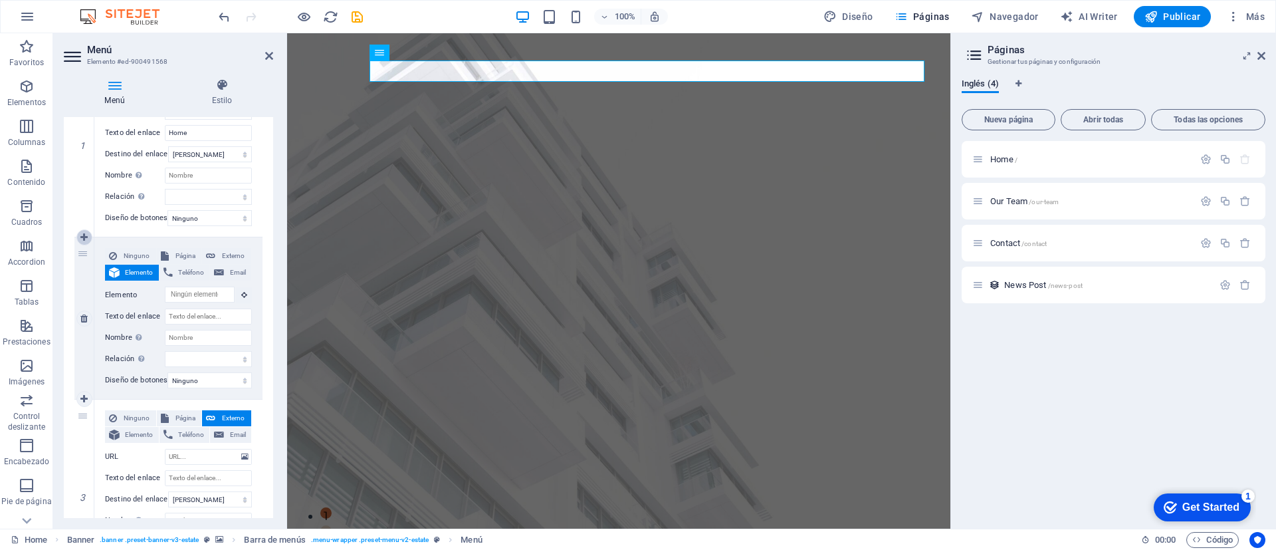
type input "News"
select select
select select "1"
type input "Our Team"
select select
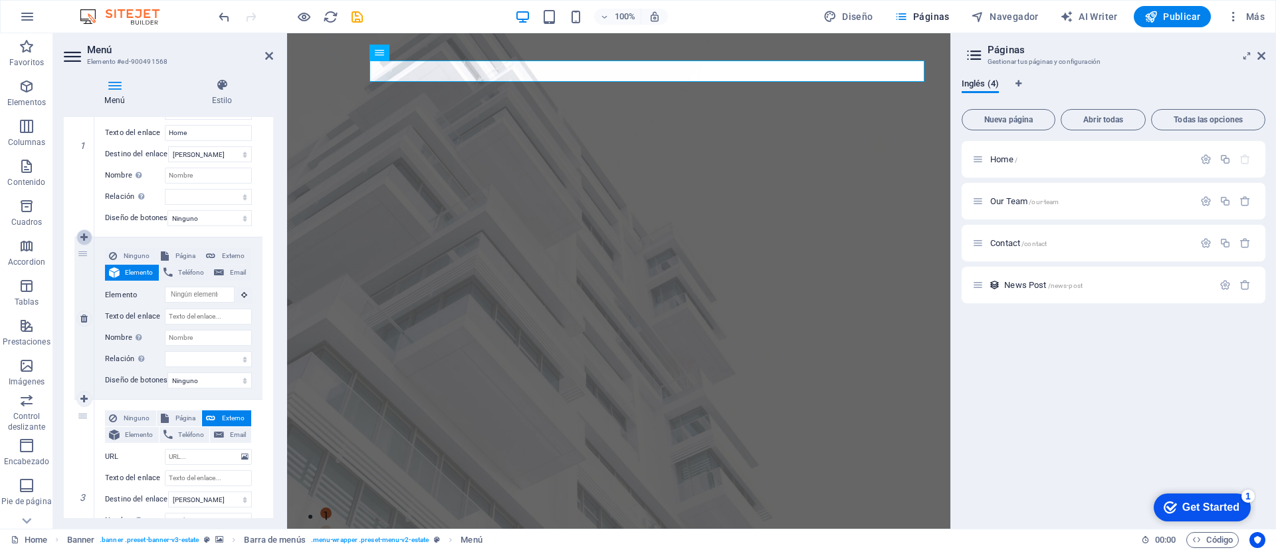
select select "2"
select select
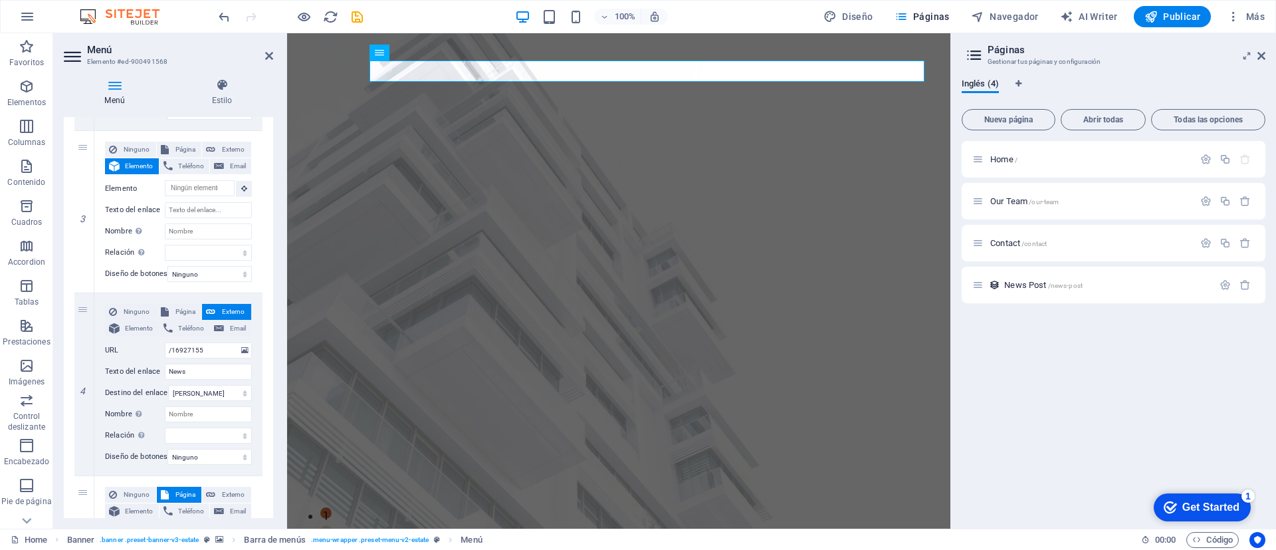
scroll to position [499, 0]
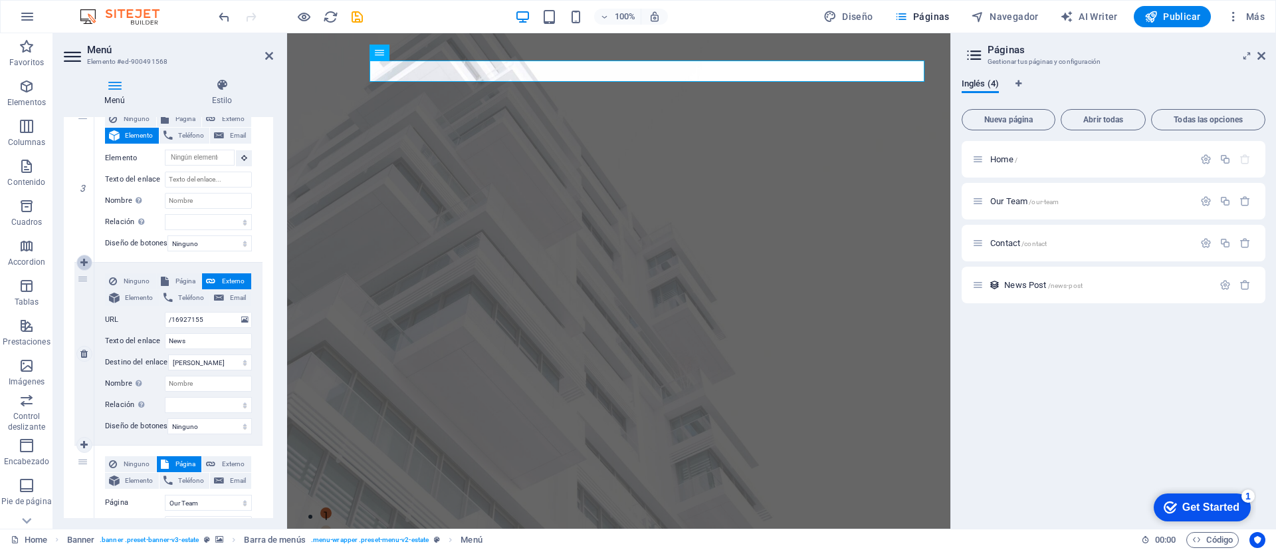
click at [81, 263] on icon at bounding box center [83, 262] width 7 height 9
select select
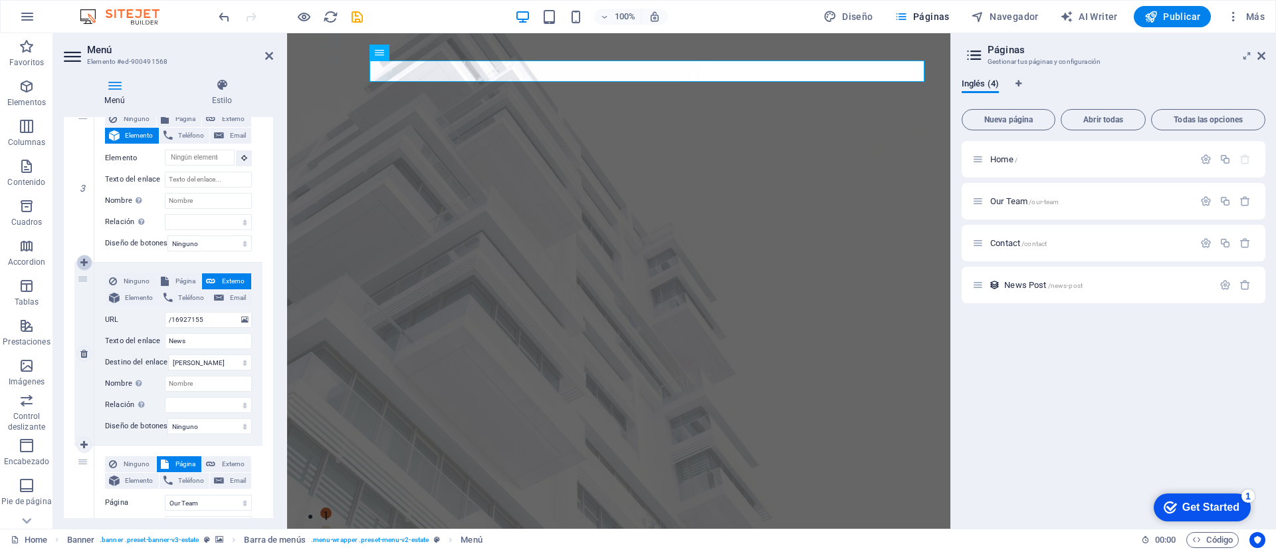
type input "/16927155"
type input "News"
select select
select select "1"
type input "Our Team"
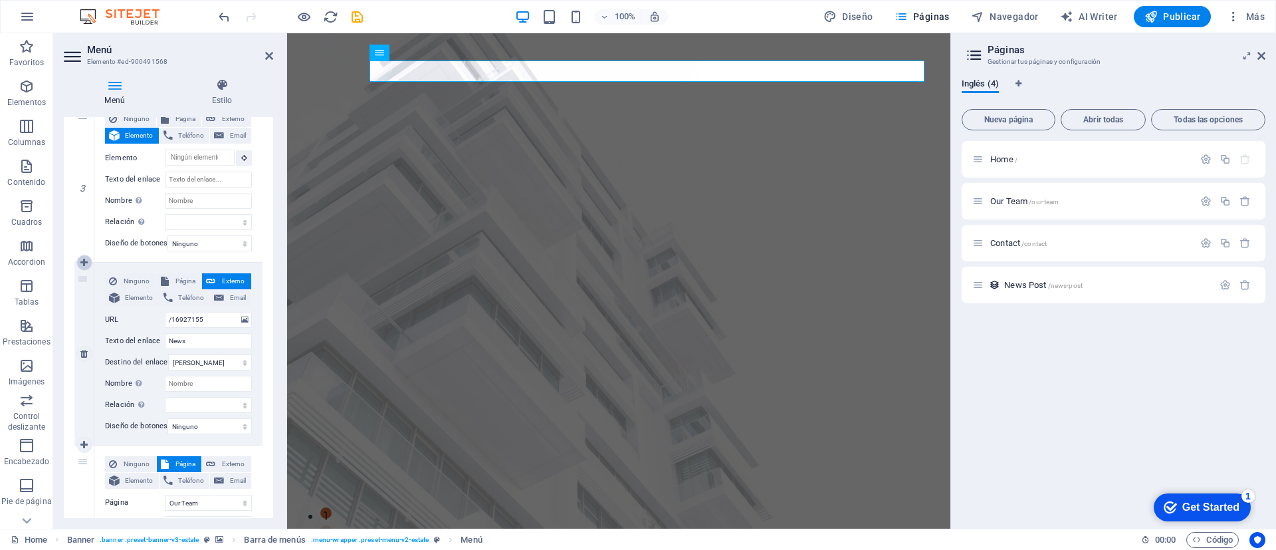
select select
select select "2"
select select
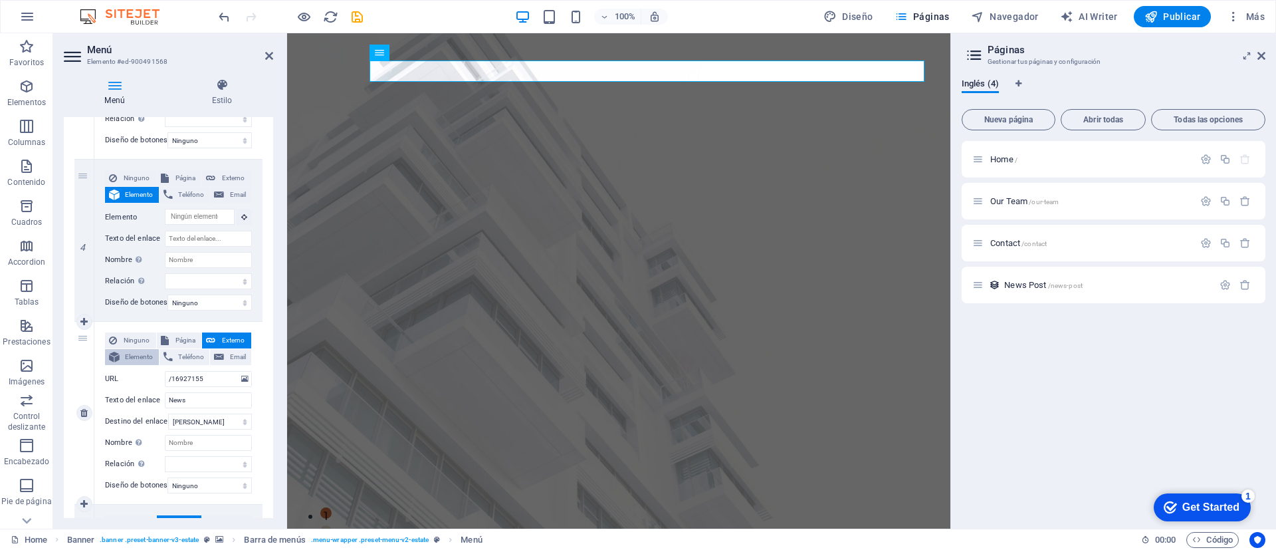
scroll to position [600, 0]
click at [136, 378] on label "URL" at bounding box center [135, 380] width 60 height 16
click at [165, 378] on input "/16927155" at bounding box center [208, 380] width 87 height 16
click at [72, 367] on div "1 Ninguno Página Externo Elemento Teléfono Email Página Home Our Team Contact E…" at bounding box center [168, 262] width 209 height 1238
click at [86, 412] on icon at bounding box center [83, 413] width 7 height 9
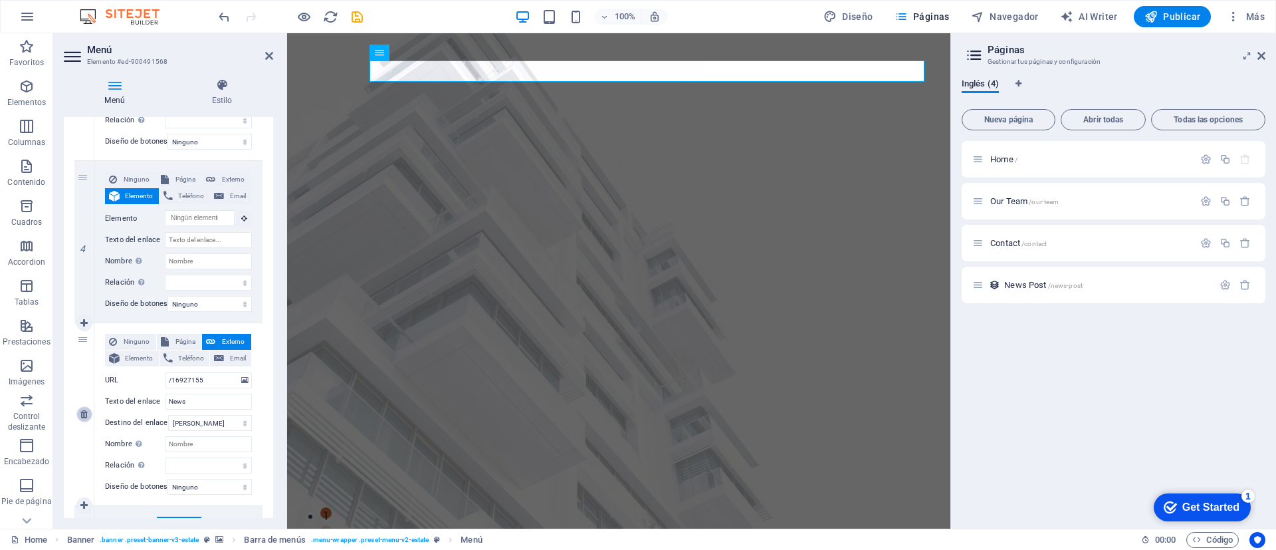
select select
select select "1"
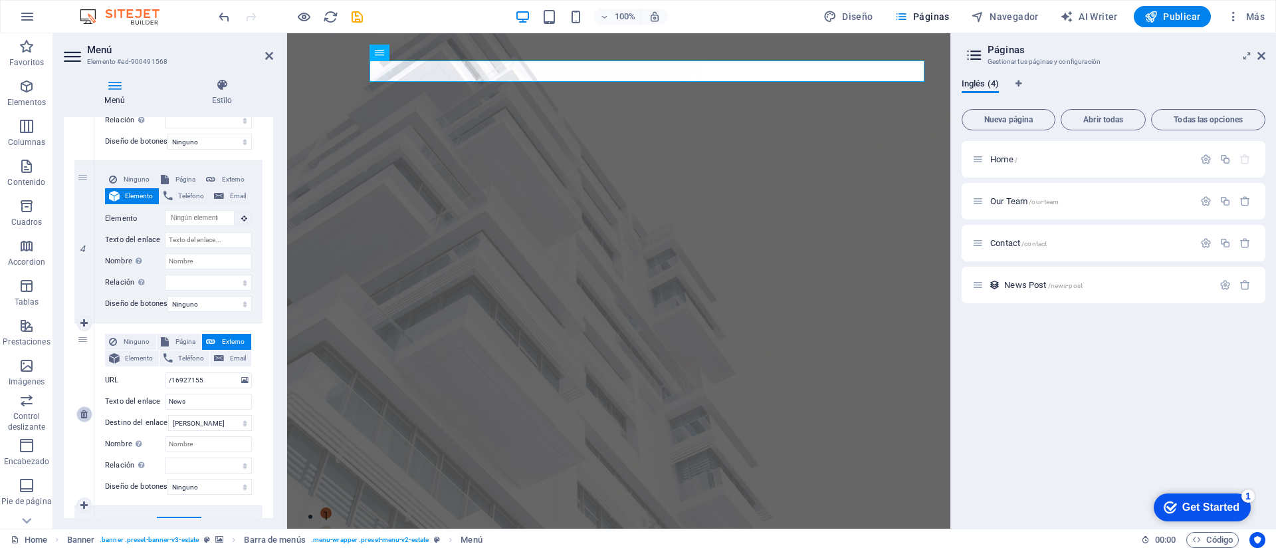
type input "Our Team"
select select
select select "2"
type input "Contact"
select select
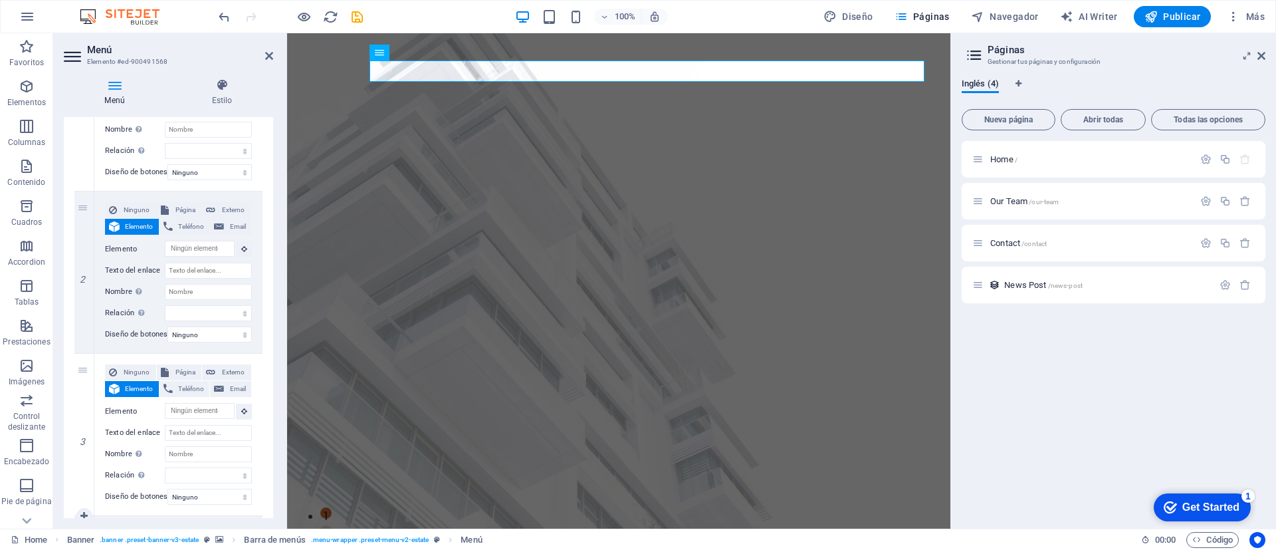
scroll to position [218, 0]
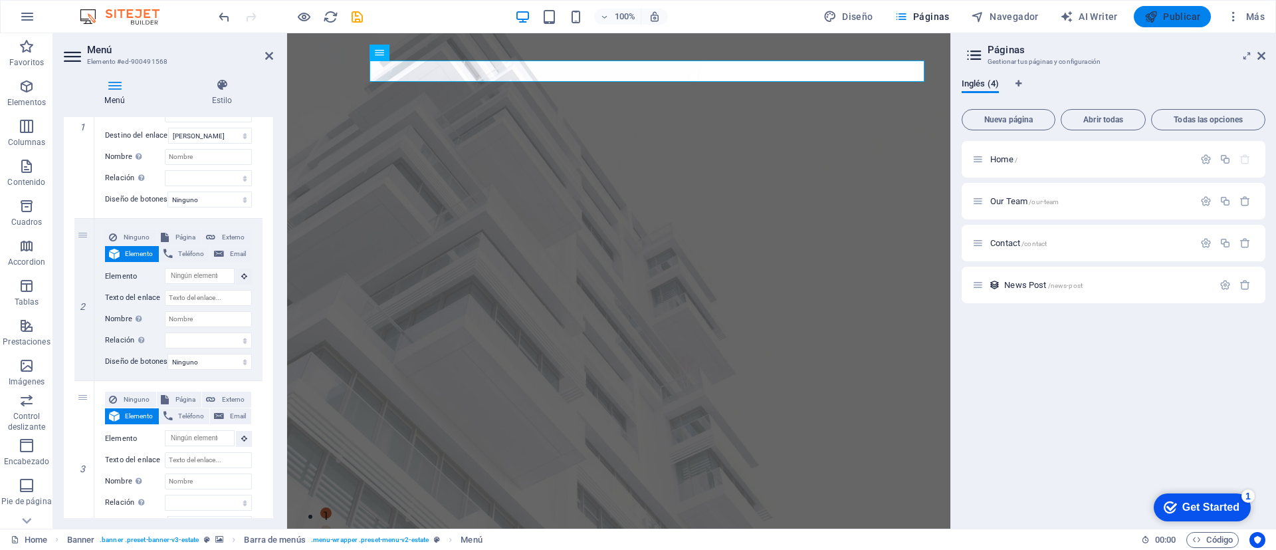
click at [1177, 20] on span "Publicar" at bounding box center [1173, 16] width 57 height 13
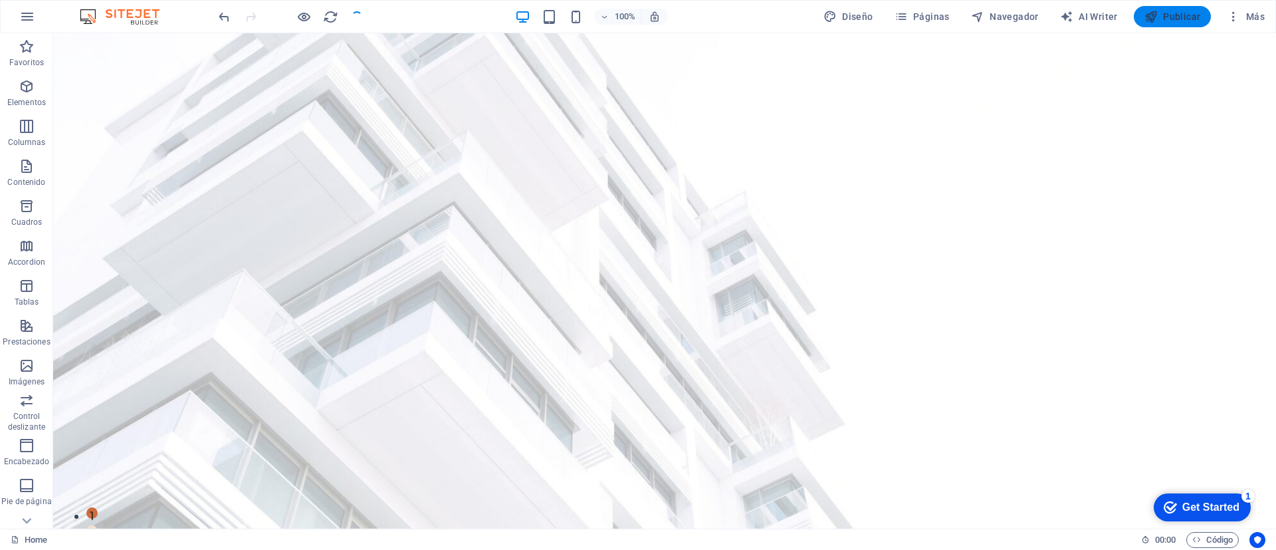
click at [1173, 16] on span "Publicar" at bounding box center [1173, 16] width 57 height 13
click at [1164, 15] on span "Publicar" at bounding box center [1173, 16] width 57 height 13
